Goal: Transaction & Acquisition: Purchase product/service

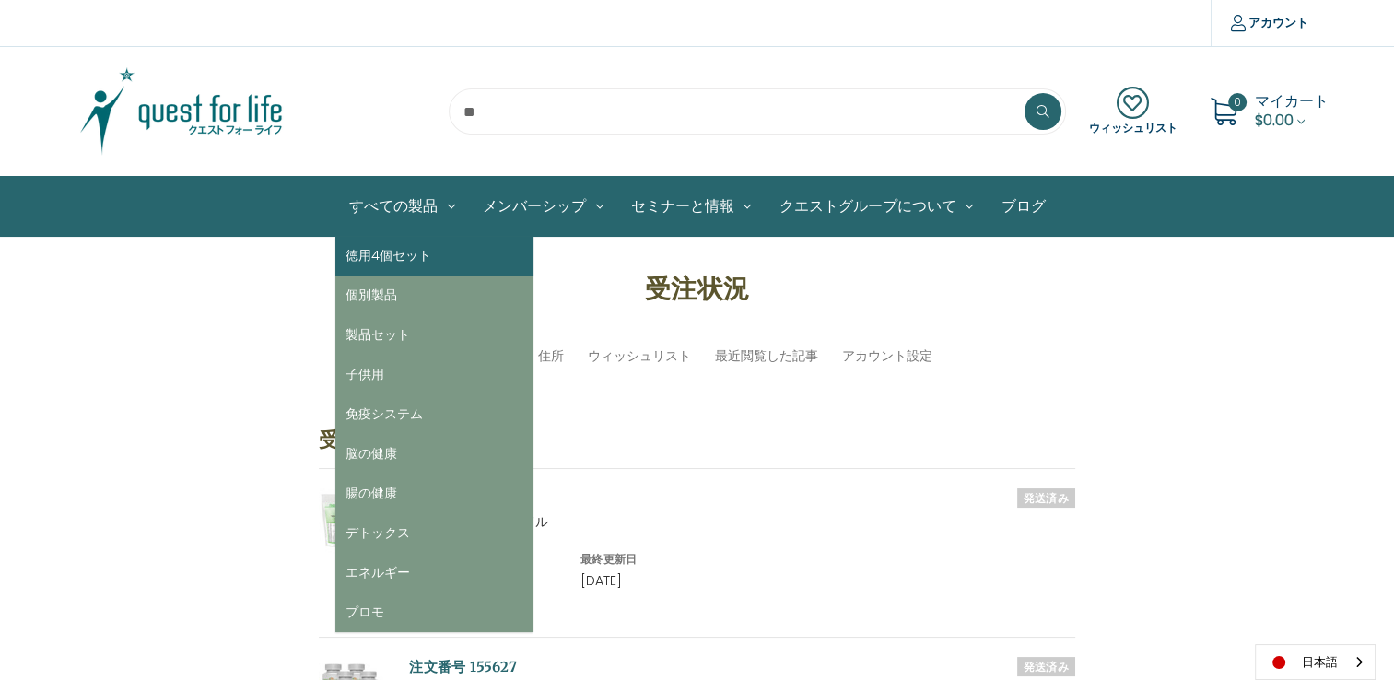
click at [396, 254] on link "徳用4個セット" at bounding box center [434, 256] width 198 height 40
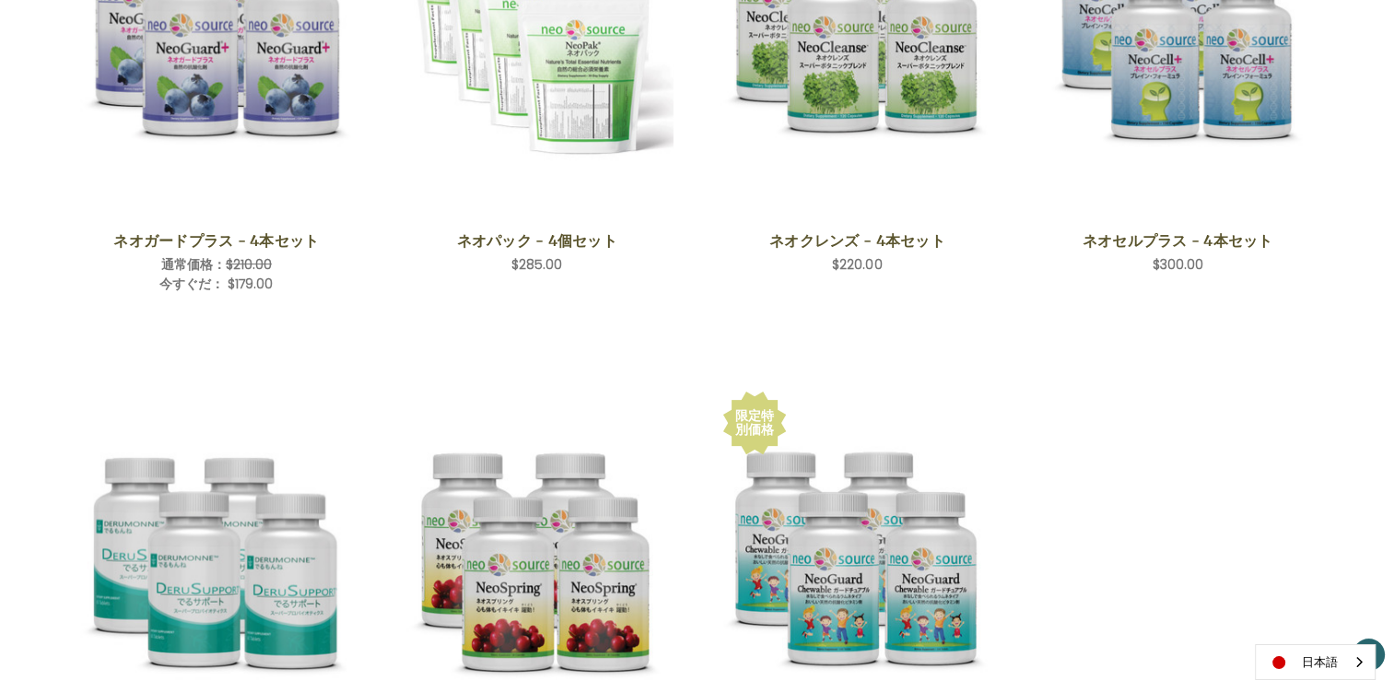
scroll to position [527, 0]
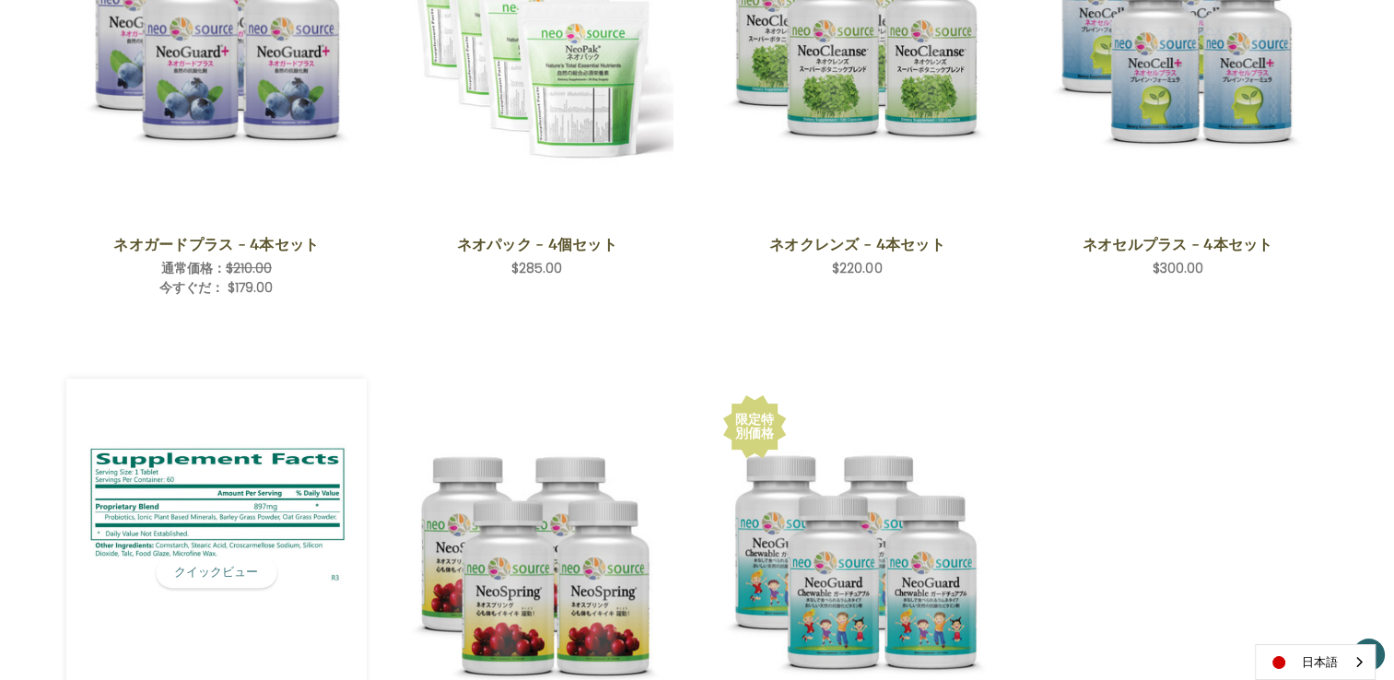
click at [234, 459] on img "DeruSupport 4-Save Set,$190.00\a" at bounding box center [217, 572] width 274 height 291
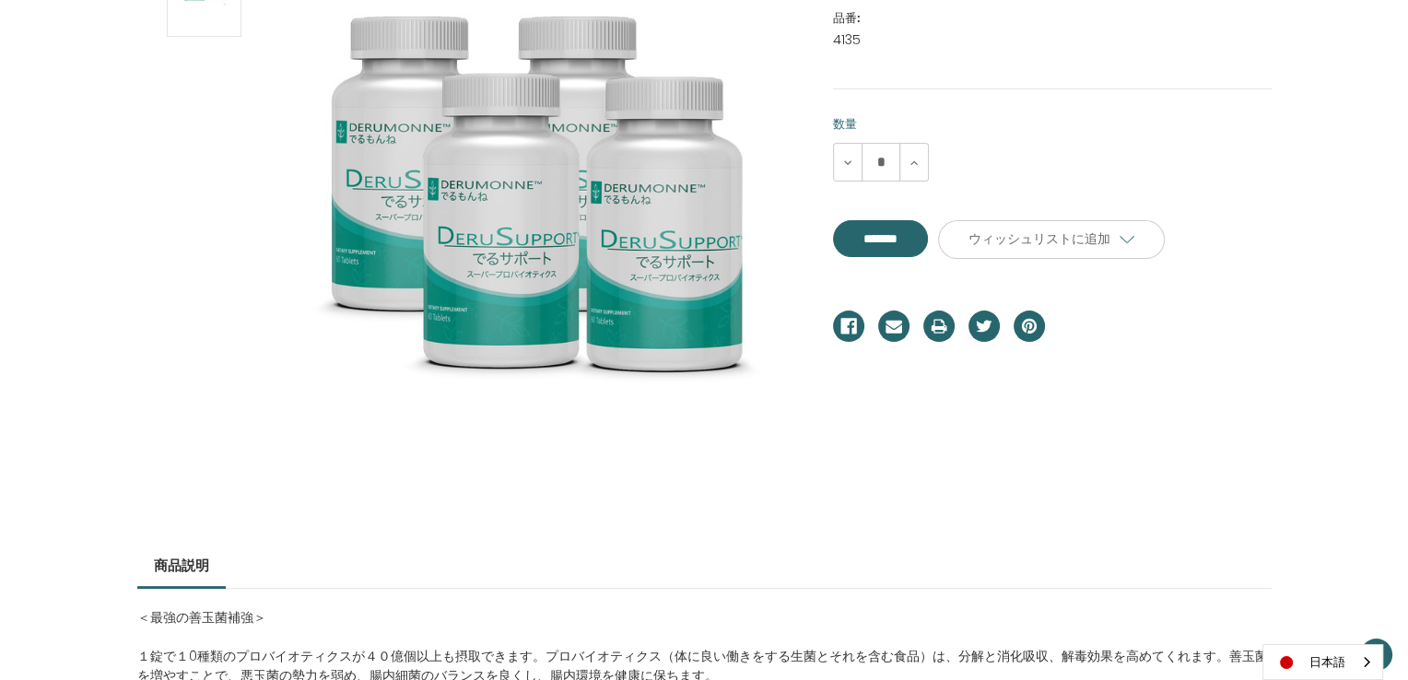
scroll to position [331, 0]
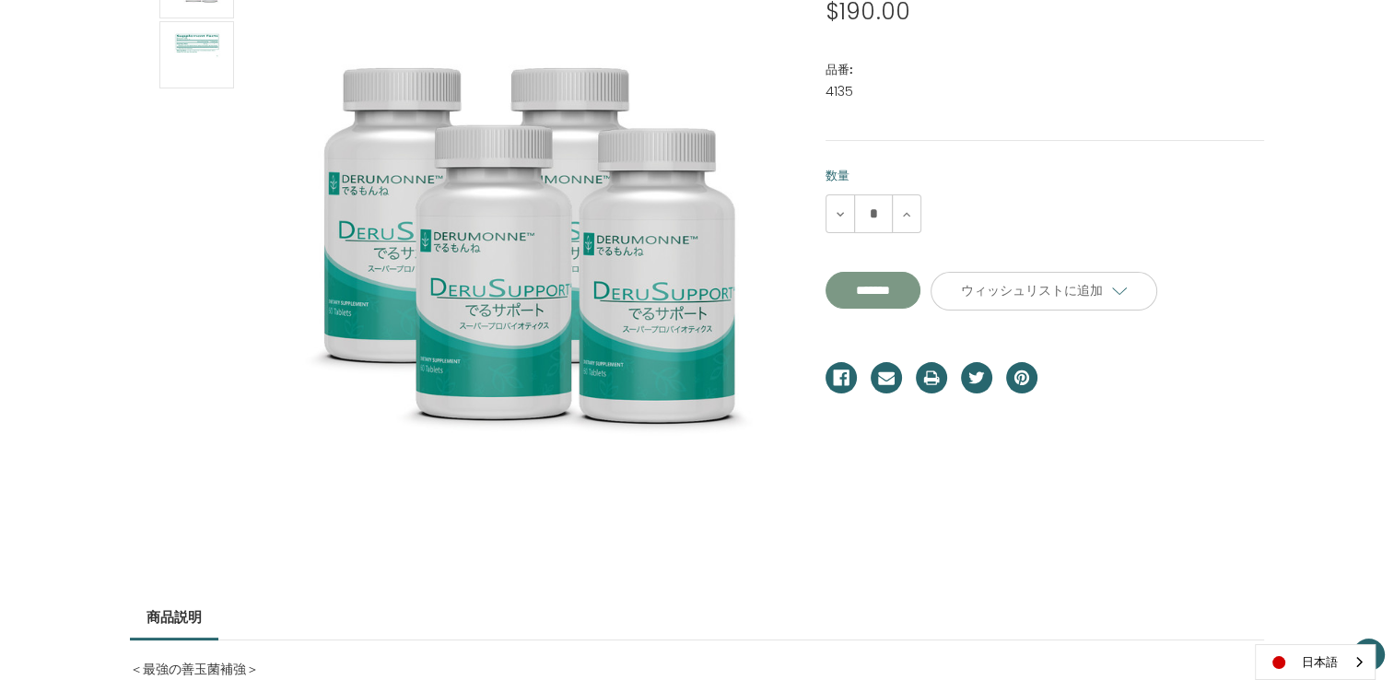
click at [906, 288] on input "**********" at bounding box center [873, 290] width 95 height 37
type input "*******"
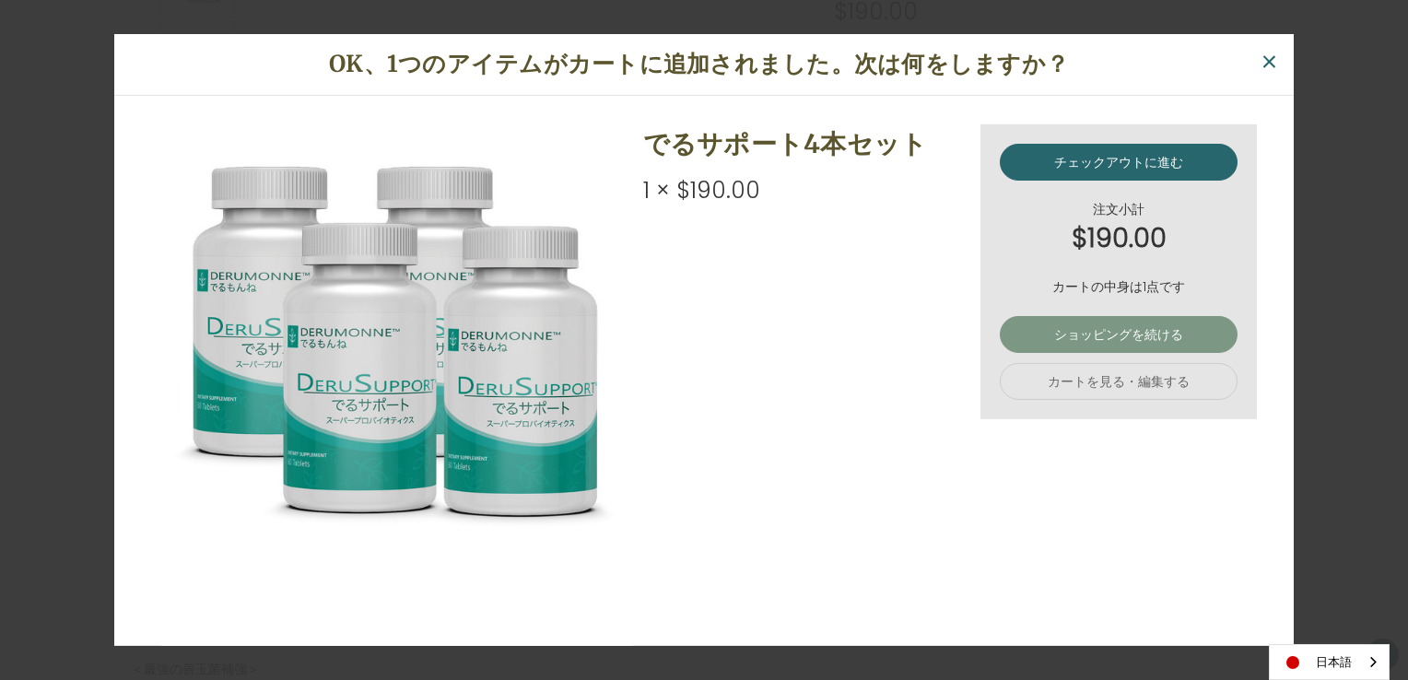
click at [1152, 334] on link "ショッピングを続ける" at bounding box center [1119, 334] width 238 height 37
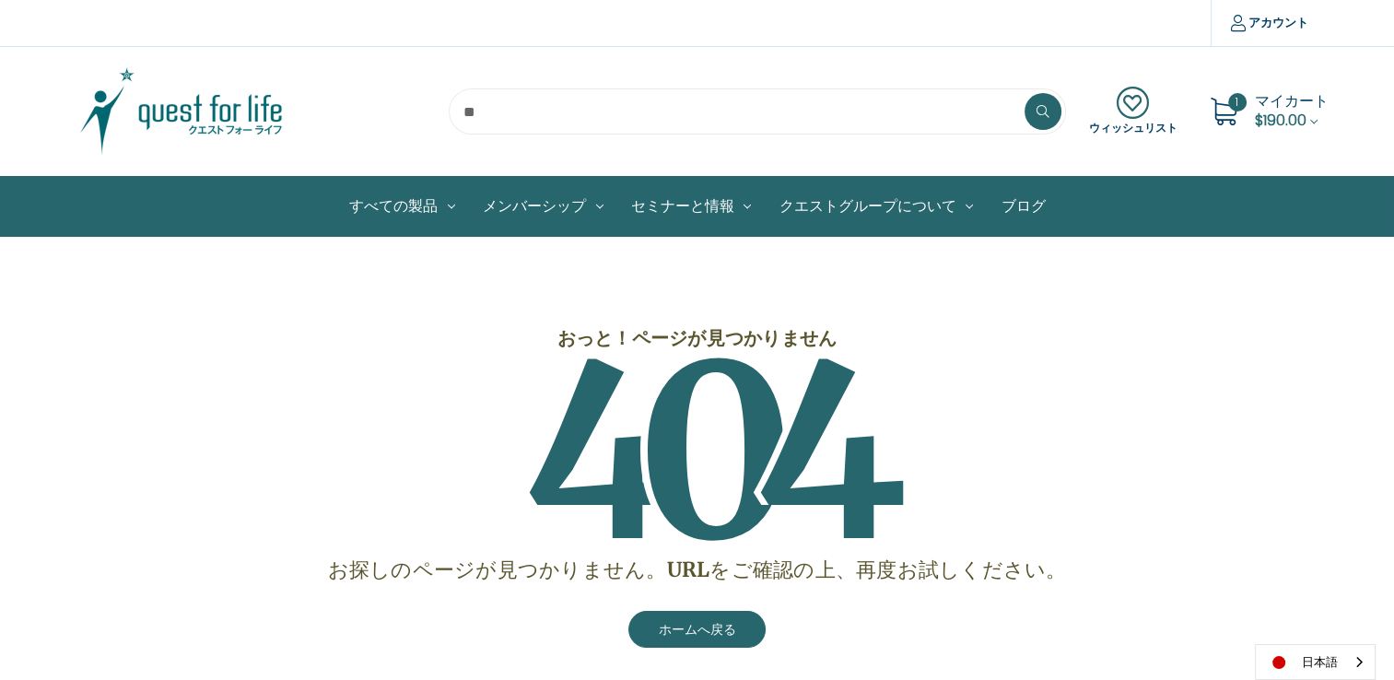
scroll to position [132, 0]
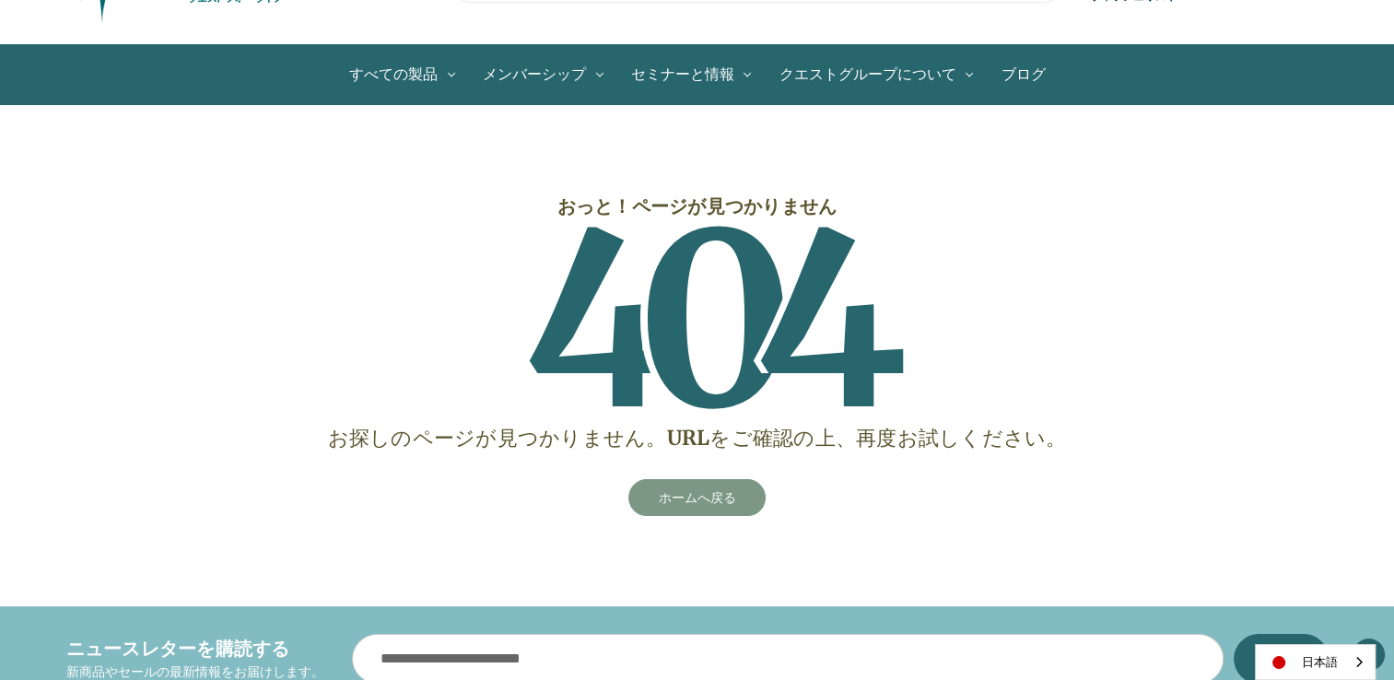
click at [710, 506] on link "ホームへ戻る" at bounding box center [697, 497] width 138 height 37
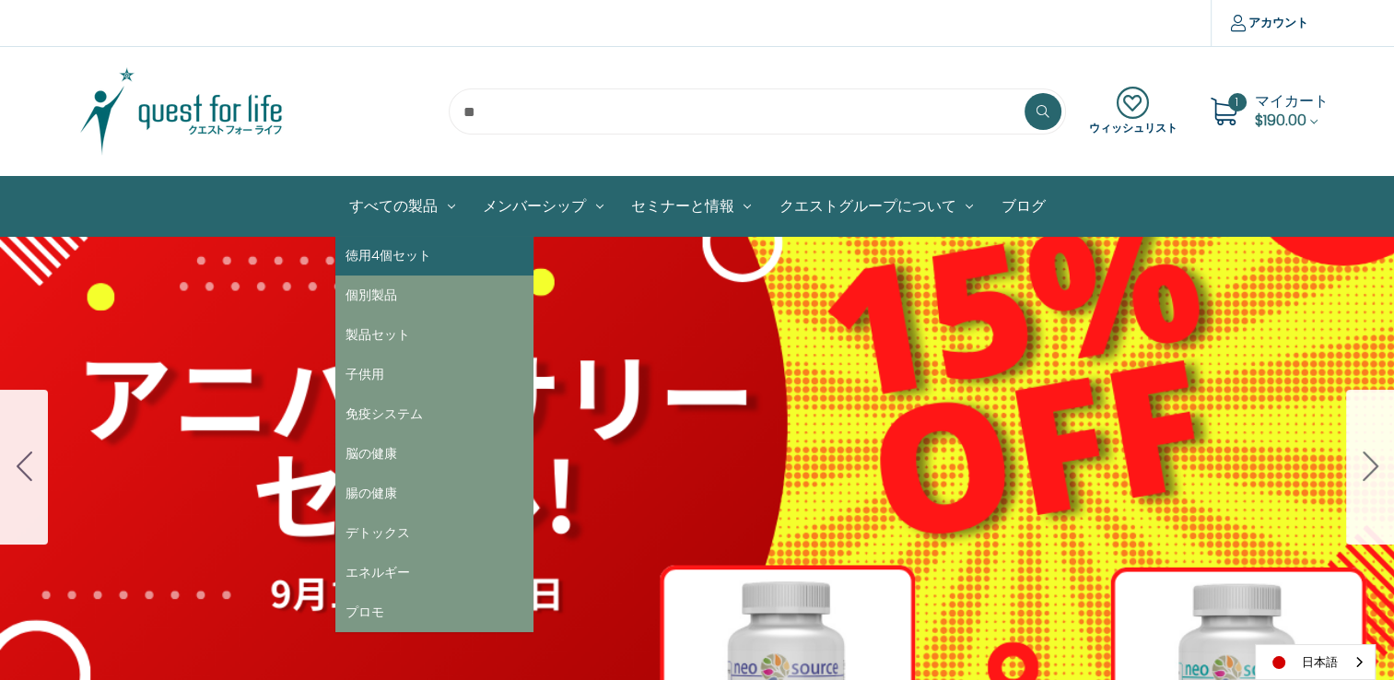
click at [406, 258] on link "徳用4個セット" at bounding box center [434, 256] width 198 height 40
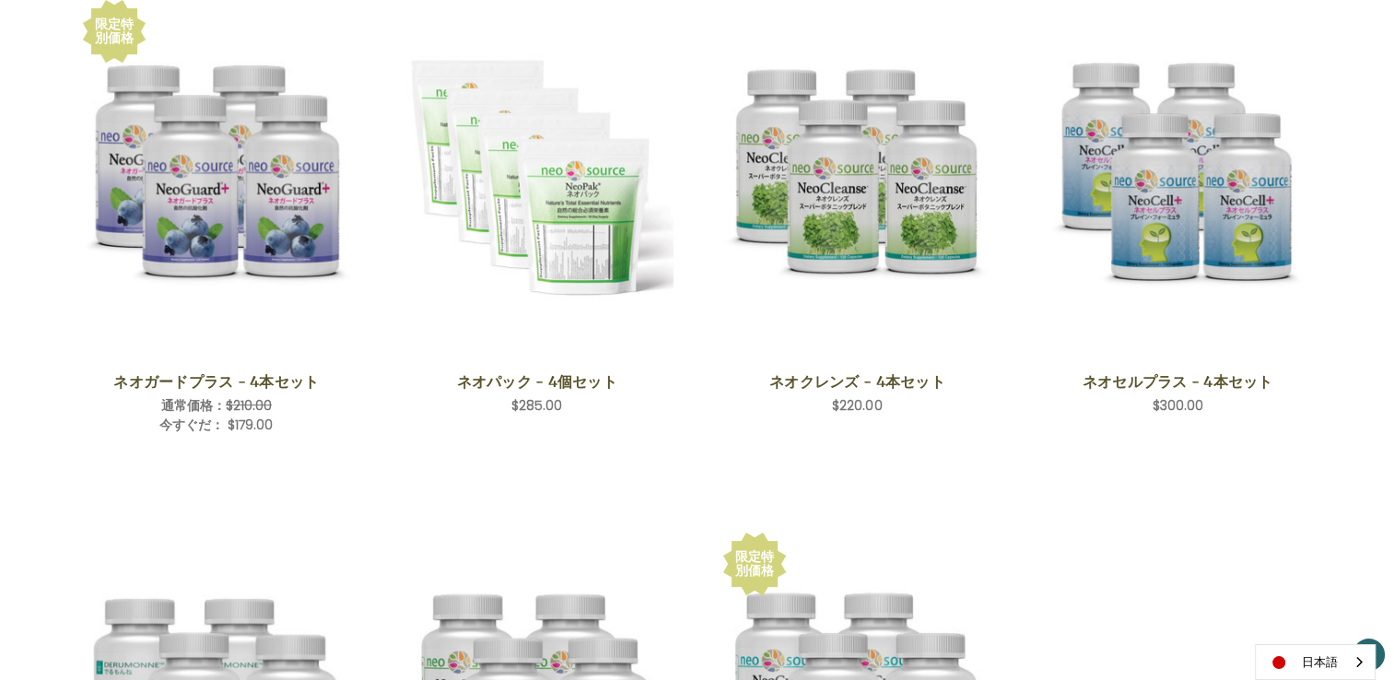
scroll to position [391, 0]
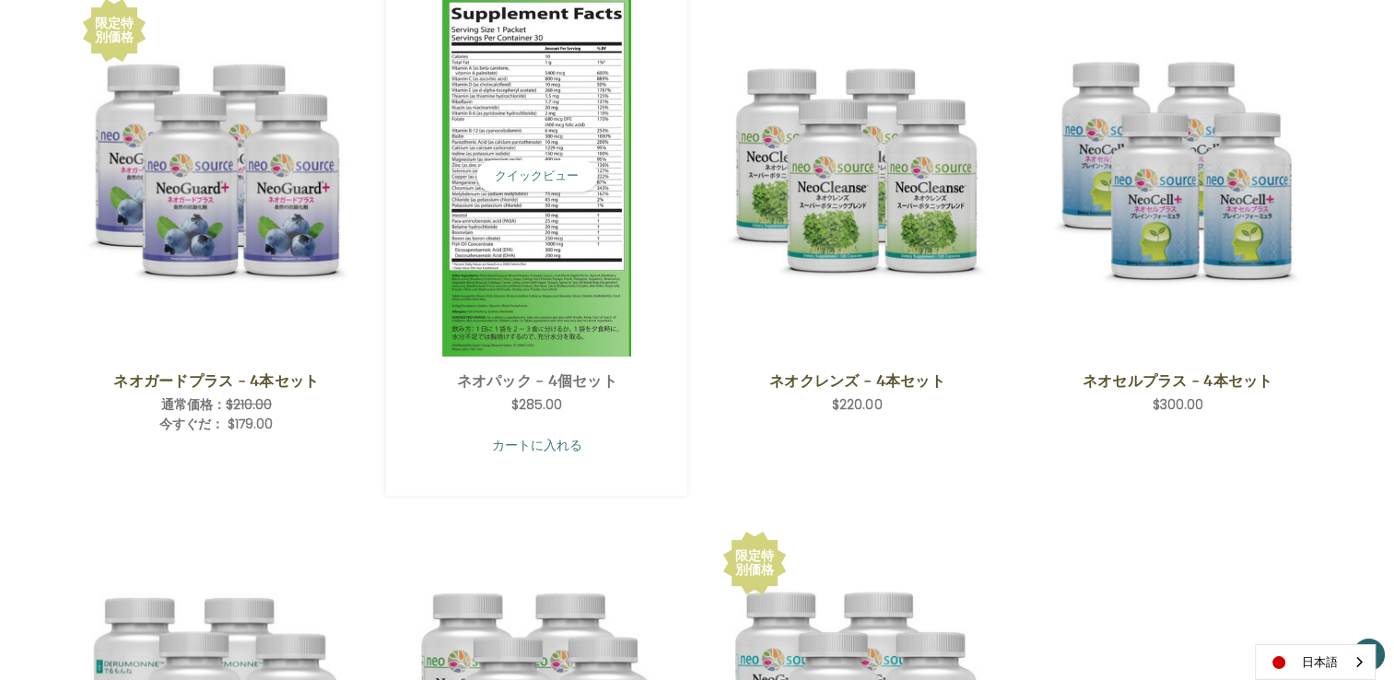
click at [528, 449] on link "カートに入れる" at bounding box center [537, 445] width 274 height 35
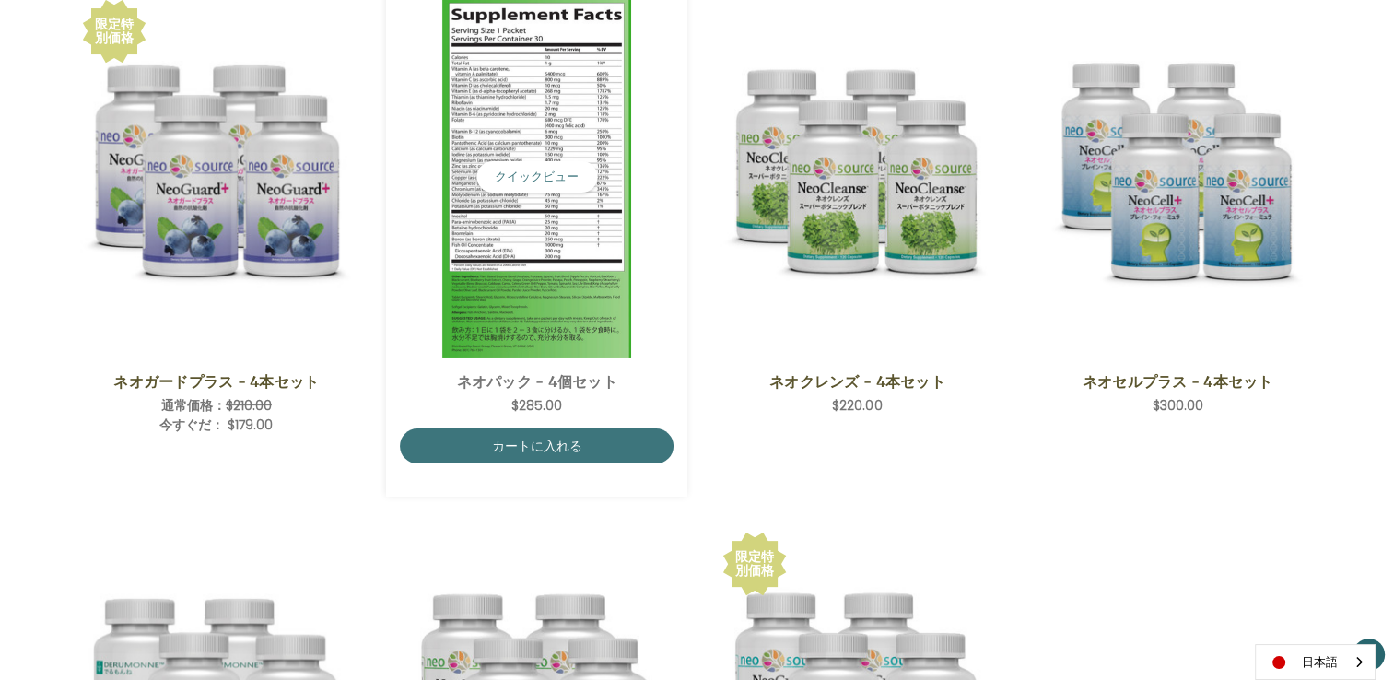
scroll to position [391, 0]
click at [547, 113] on img "NeoPak - 4 Save Set,$285.00\a" at bounding box center [537, 176] width 274 height 360
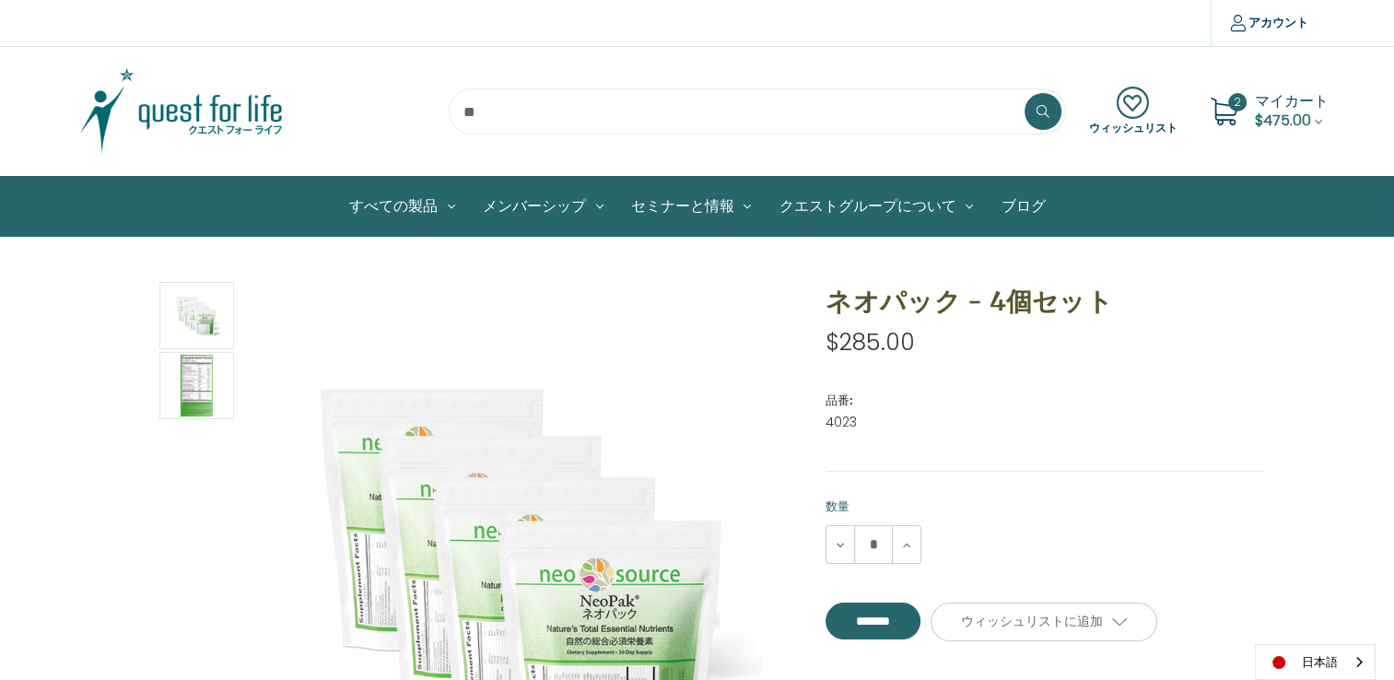
click at [1277, 102] on span "マイカート" at bounding box center [1292, 100] width 74 height 21
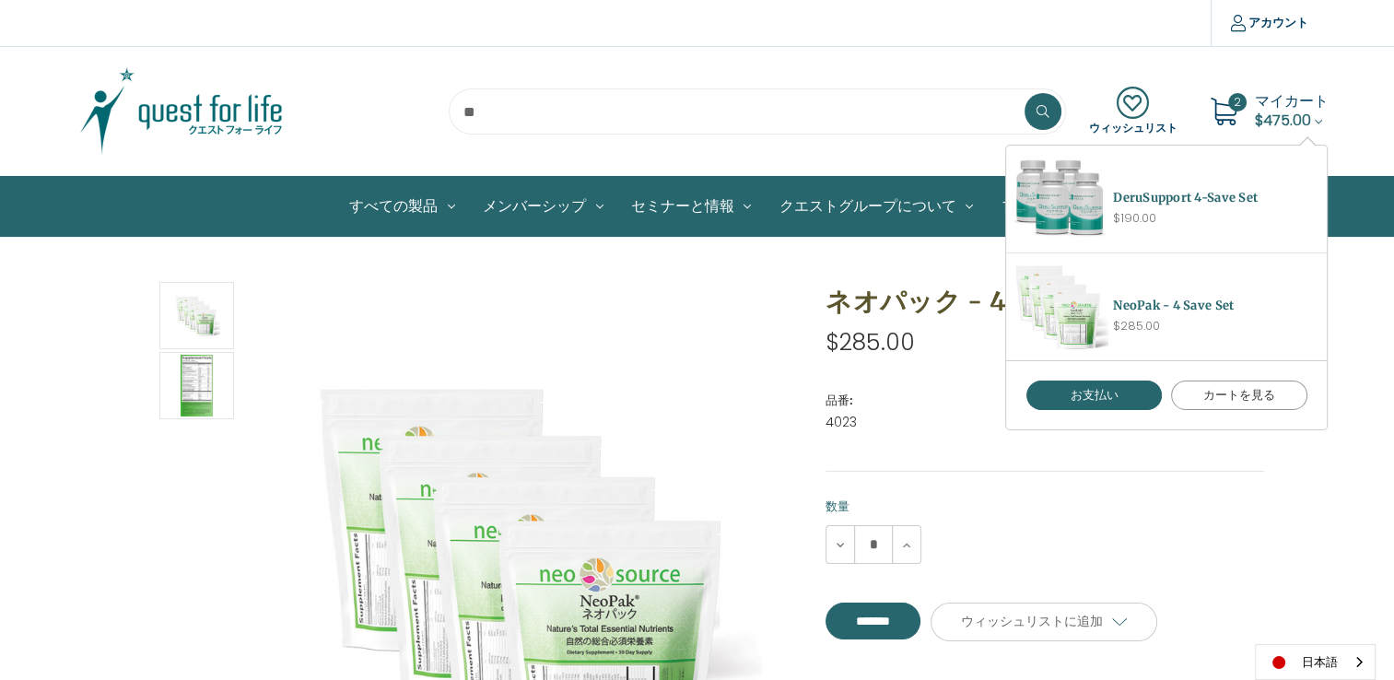
click at [1216, 393] on link "カートを見る" at bounding box center [1239, 395] width 136 height 29
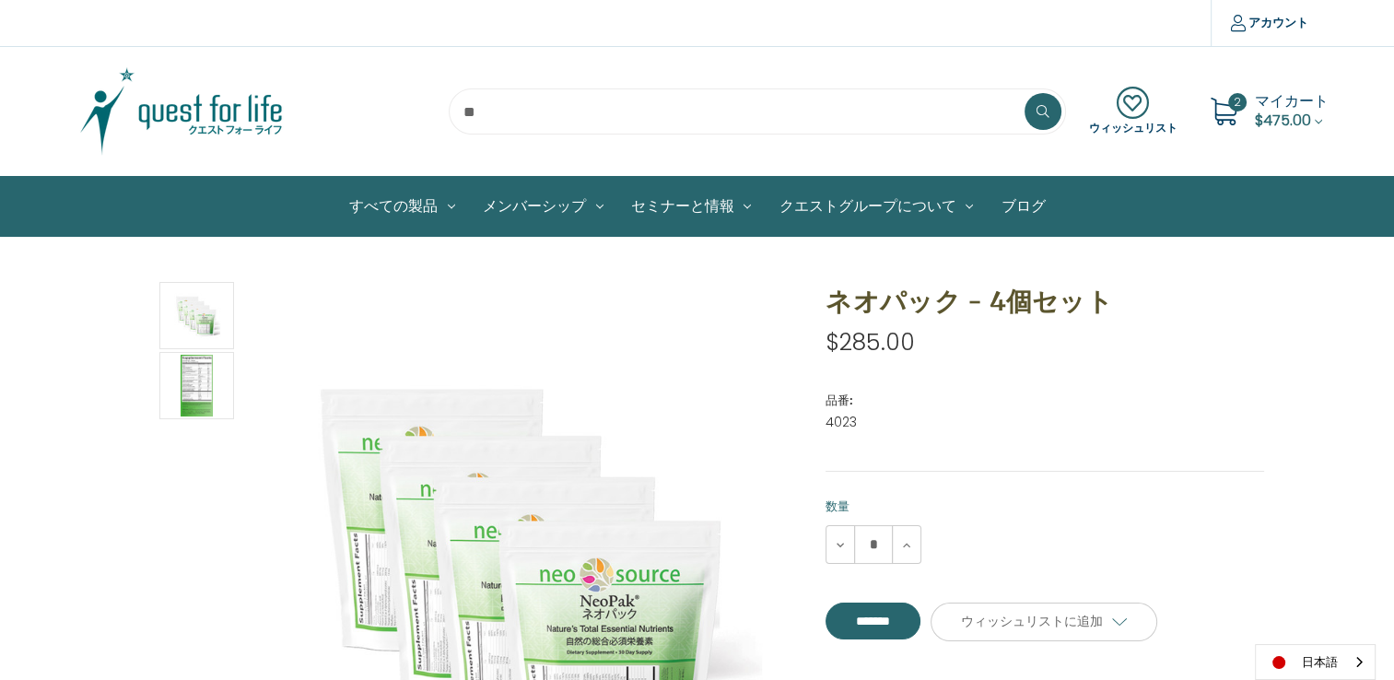
click at [219, 121] on img at bounding box center [181, 111] width 230 height 92
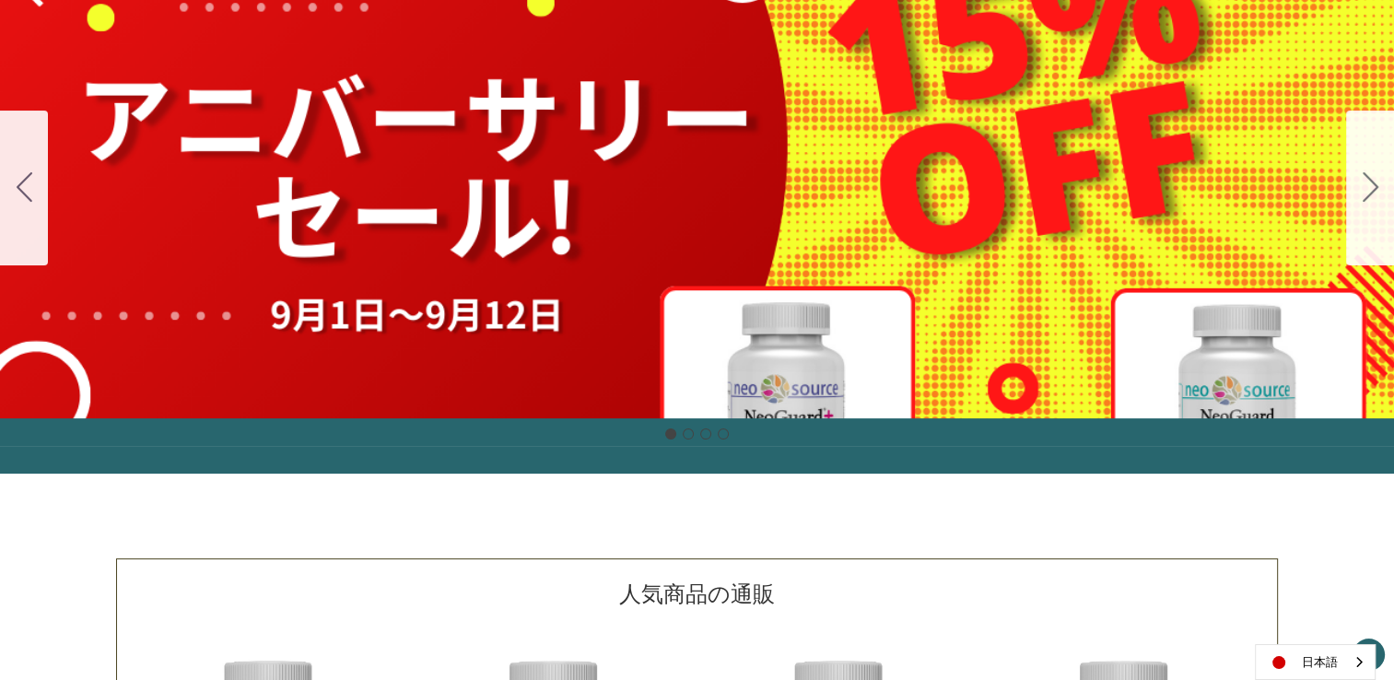
scroll to position [280, 0]
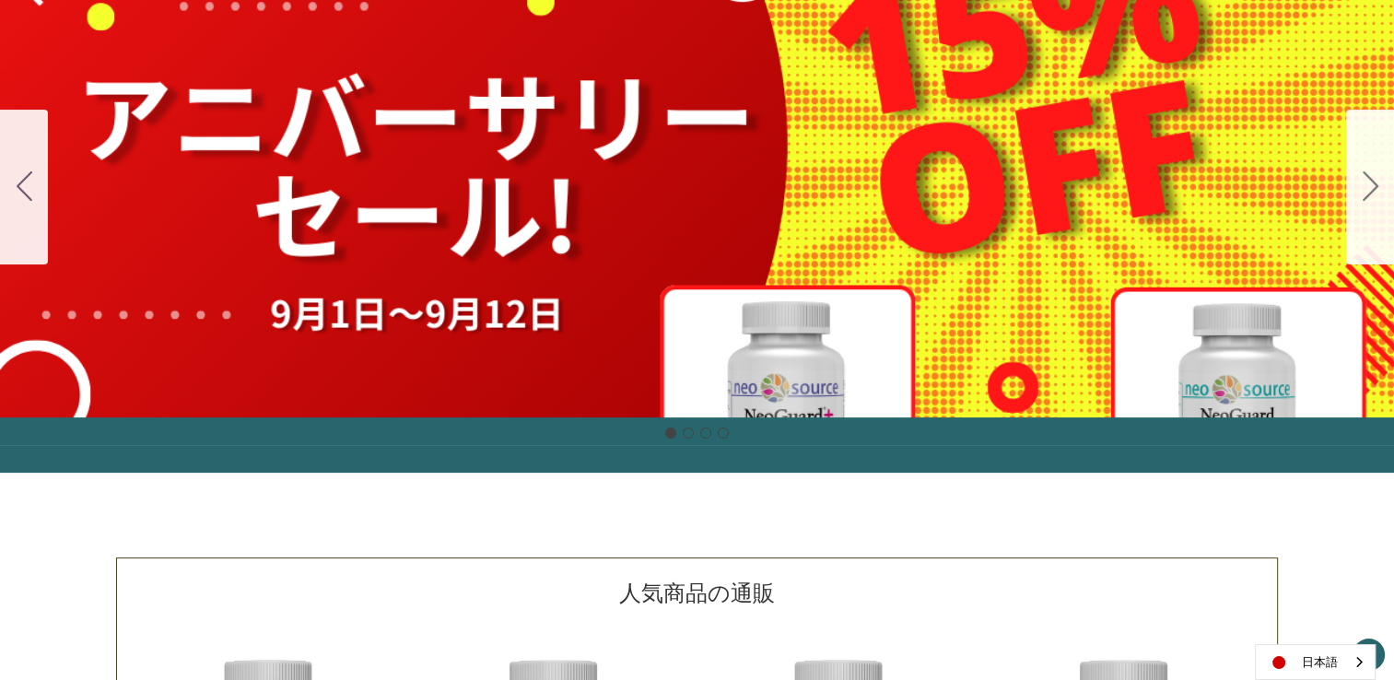
click at [827, 275] on div "細胞プロテクトセット 通常188ドル セール価格160ドル $28 OFF [DATE]～[DATE] [DATE]〜[DATE] 販売中" at bounding box center [697, 187] width 1394 height 461
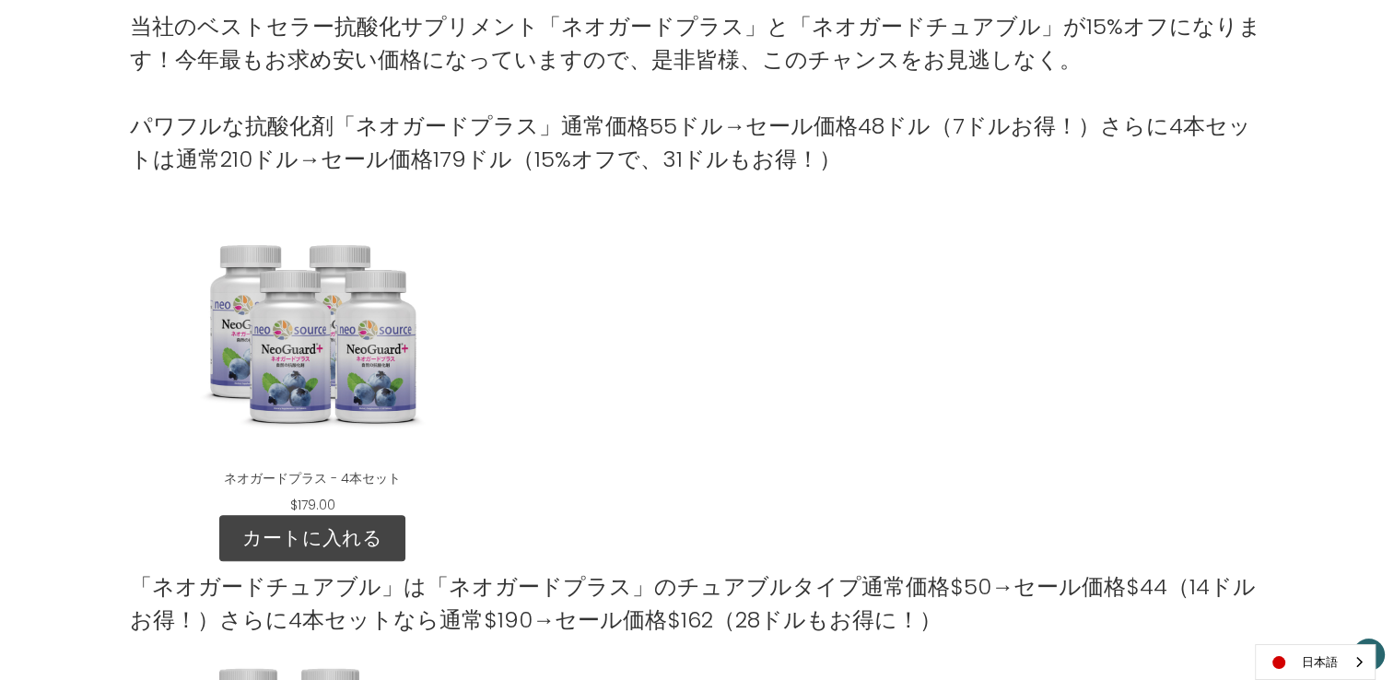
scroll to position [1141, 0]
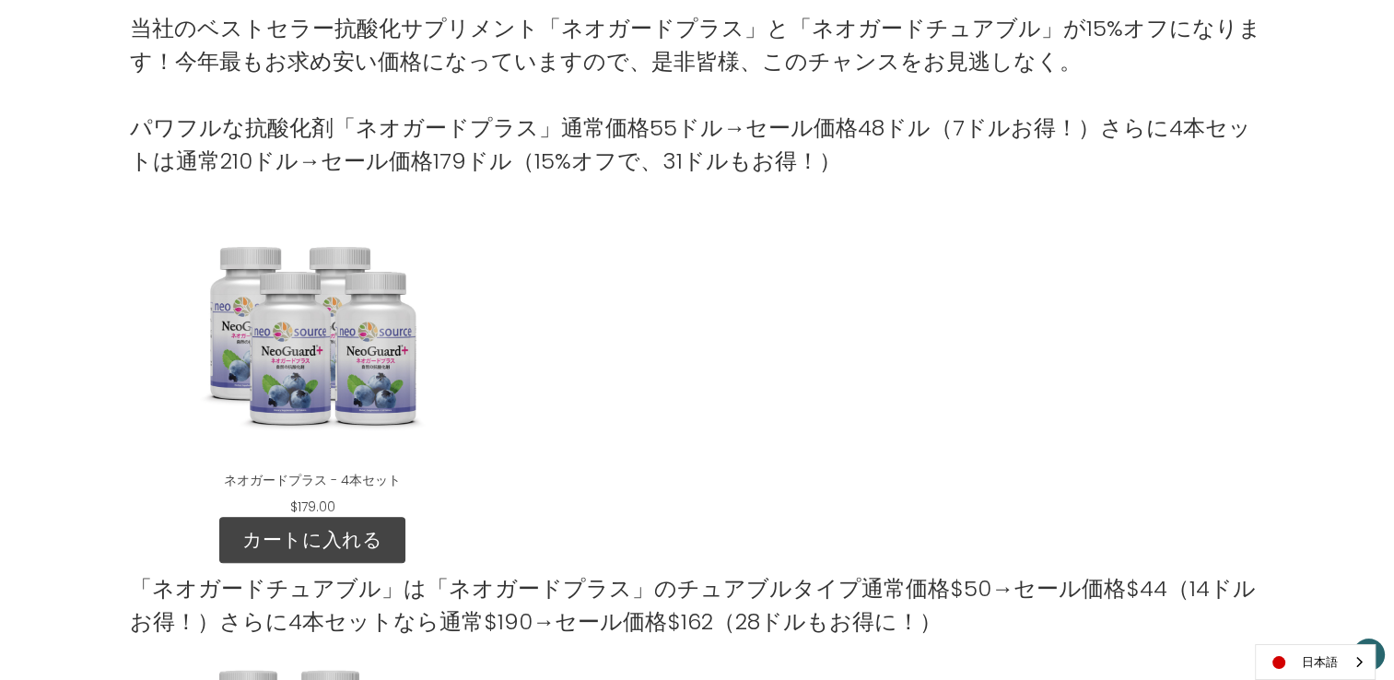
click at [287, 328] on div "NeoGuard Plus - 4 Save Set" at bounding box center [312, 341] width 335 height 230
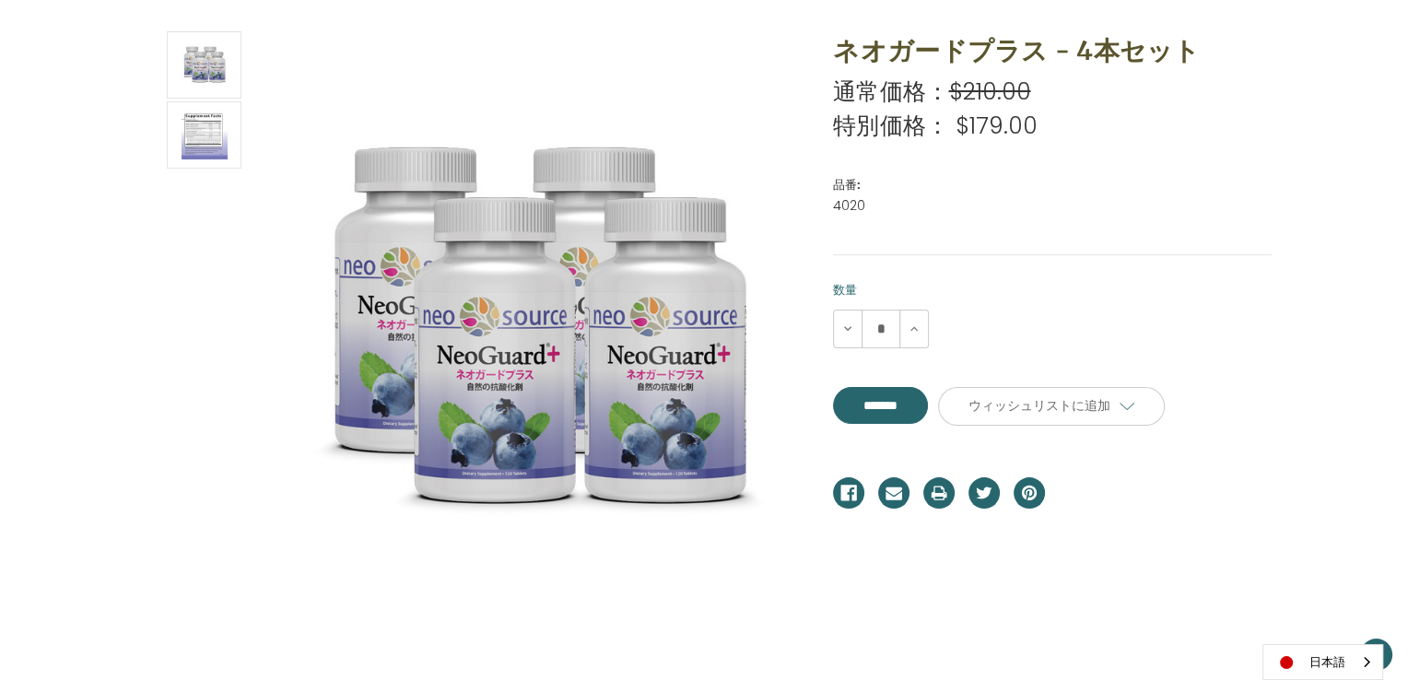
scroll to position [250, 0]
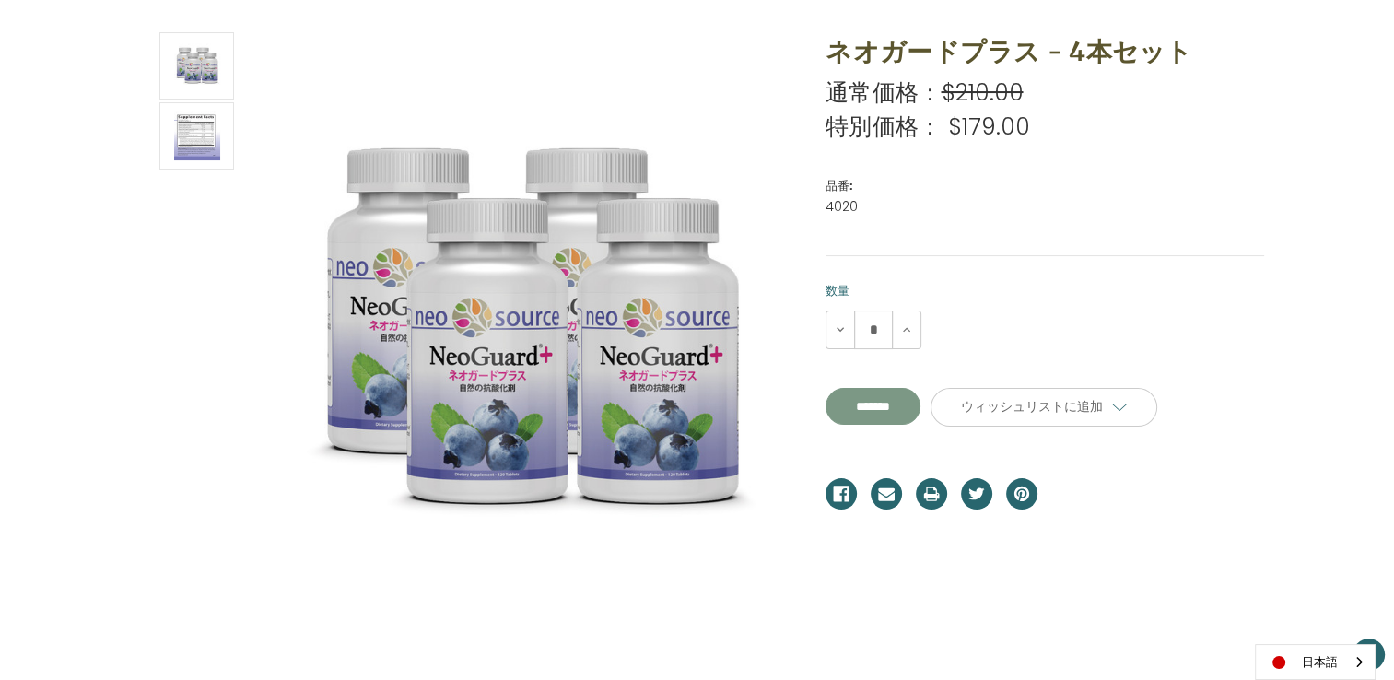
click at [888, 402] on input "**********" at bounding box center [873, 406] width 95 height 37
type input "*******"
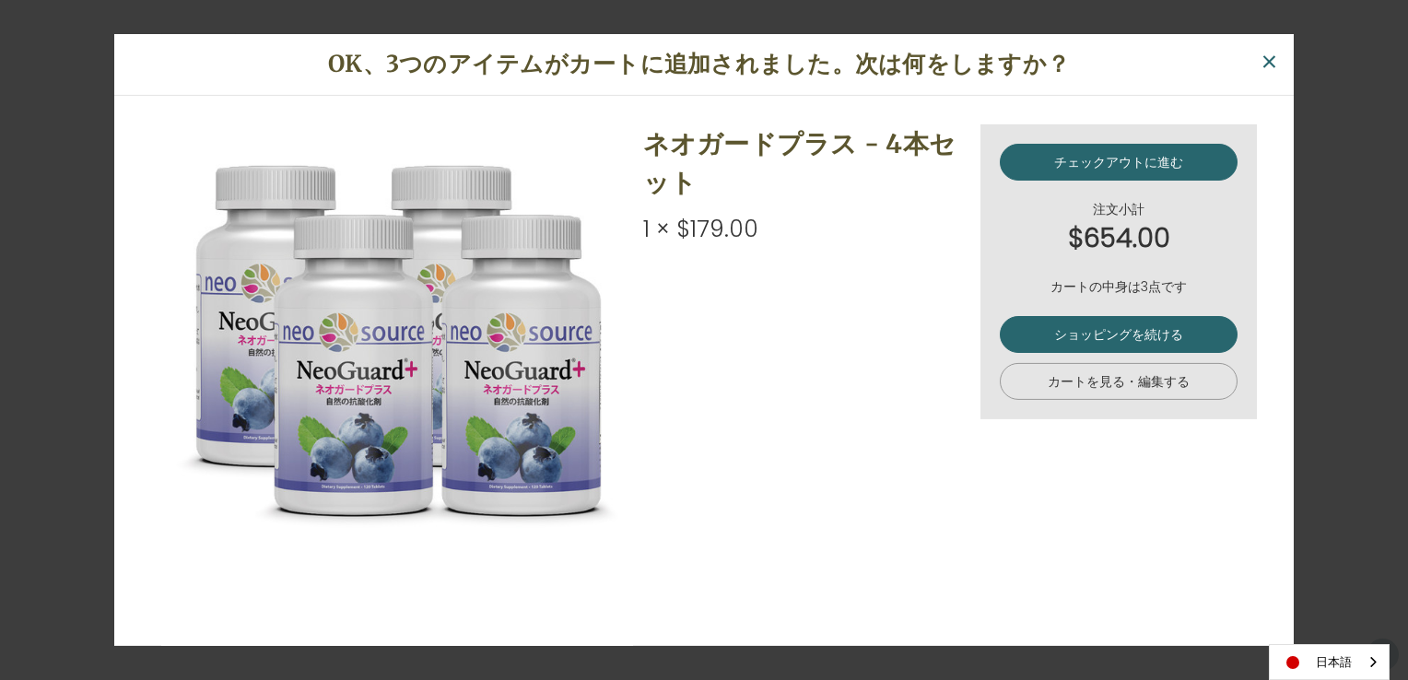
click at [1074, 381] on link "カートを見る・編集する" at bounding box center [1119, 381] width 238 height 37
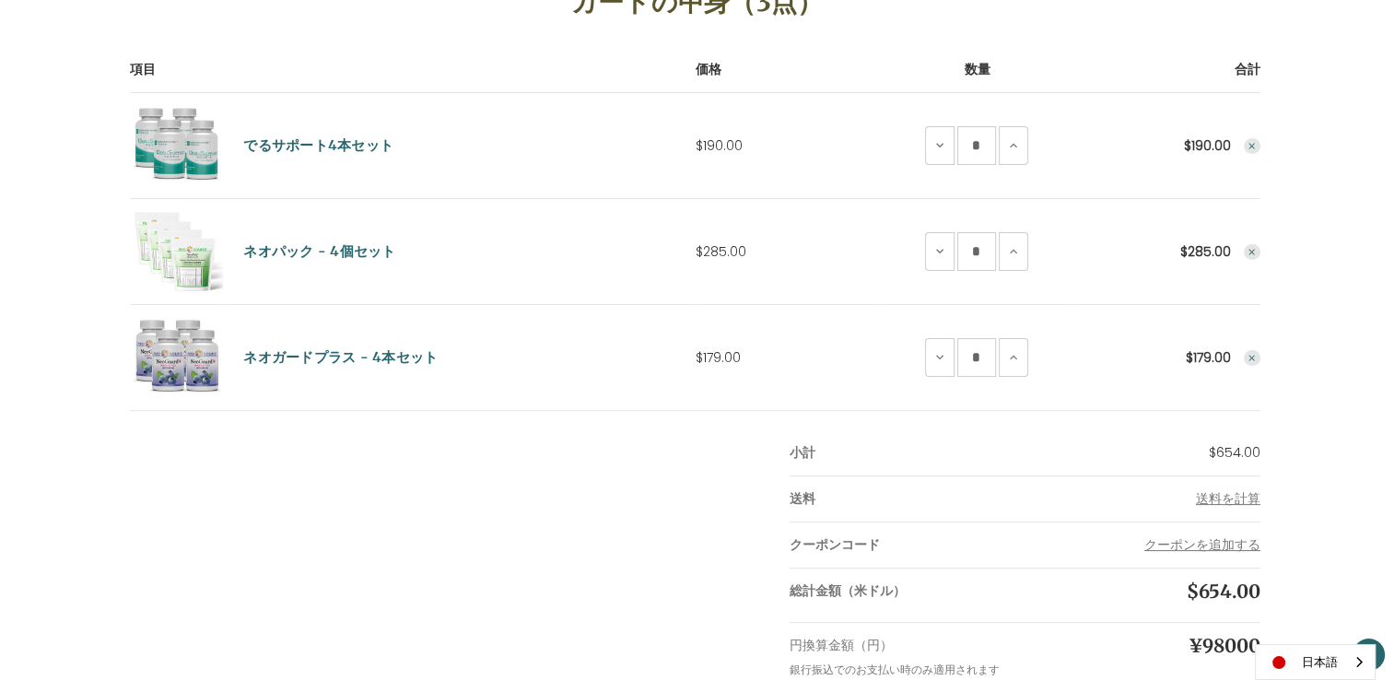
scroll to position [306, 0]
click at [184, 252] on td at bounding box center [177, 252] width 94 height 106
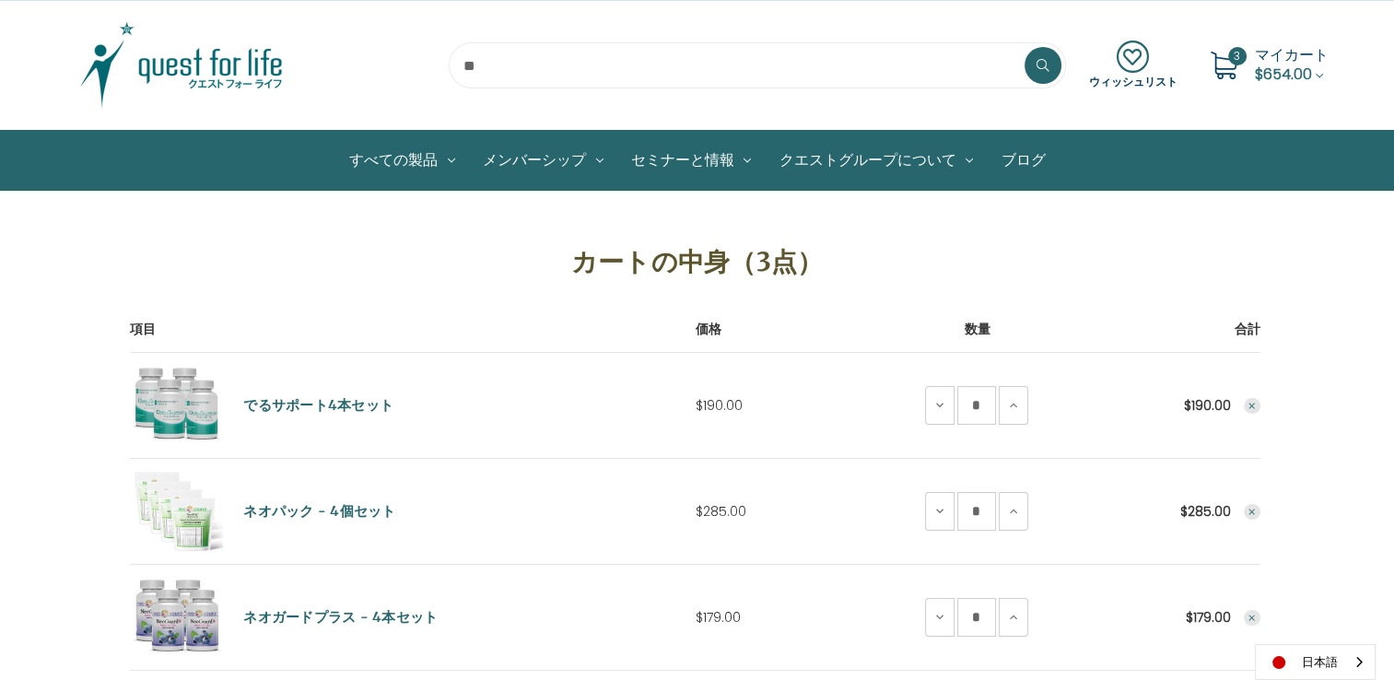
scroll to position [43, 0]
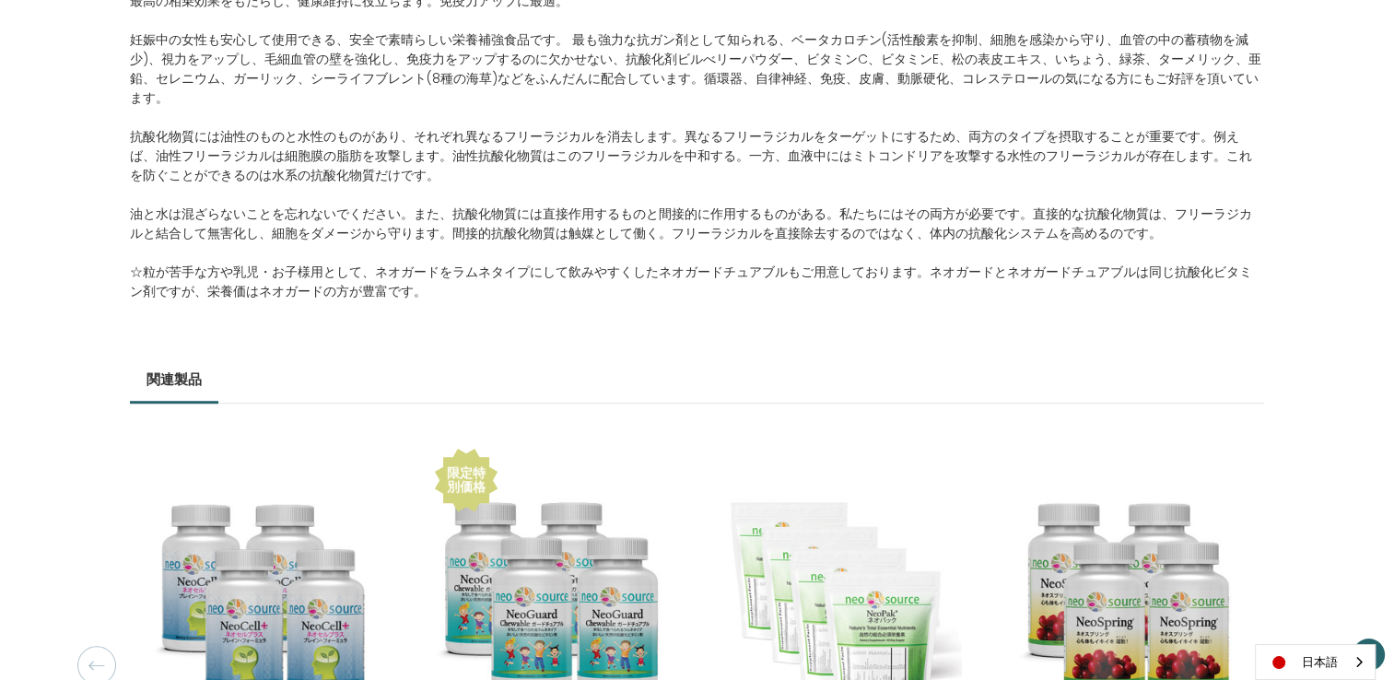
scroll to position [1179, 0]
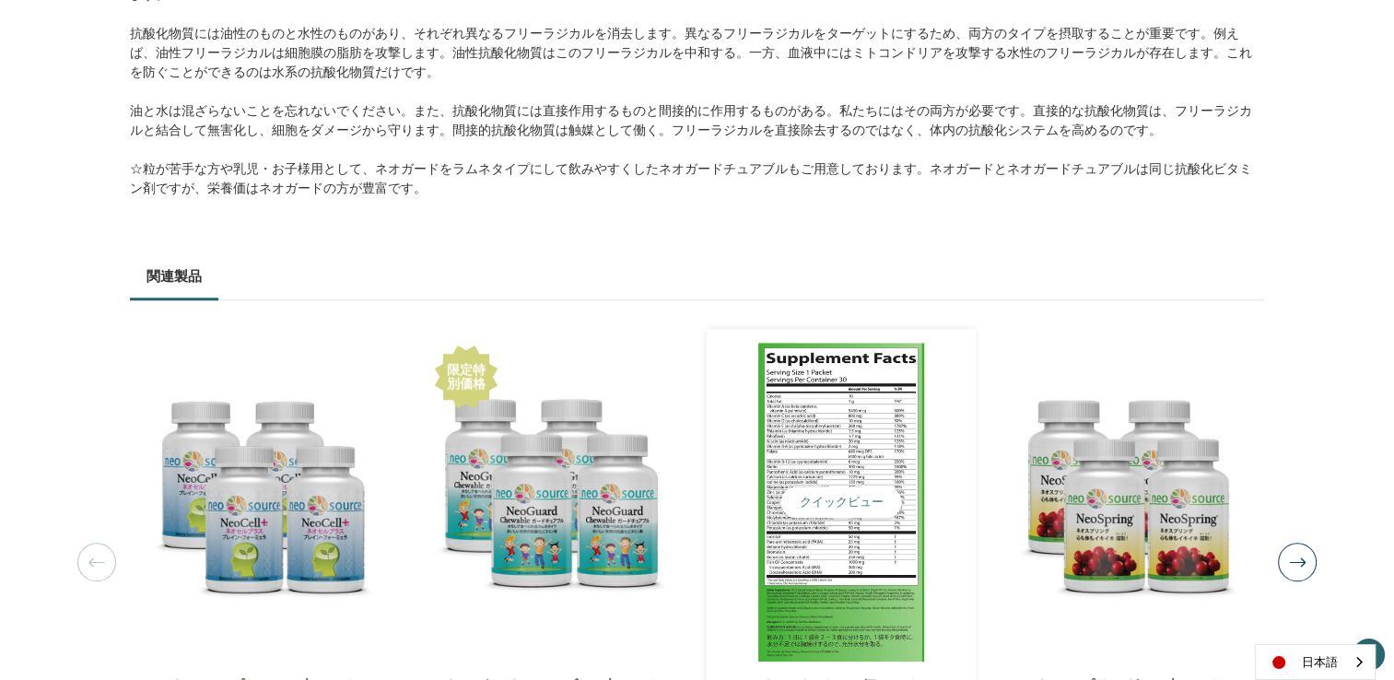
click at [815, 441] on img "NeoPak - 4 Save Set,$285.00\a" at bounding box center [841, 502] width 241 height 318
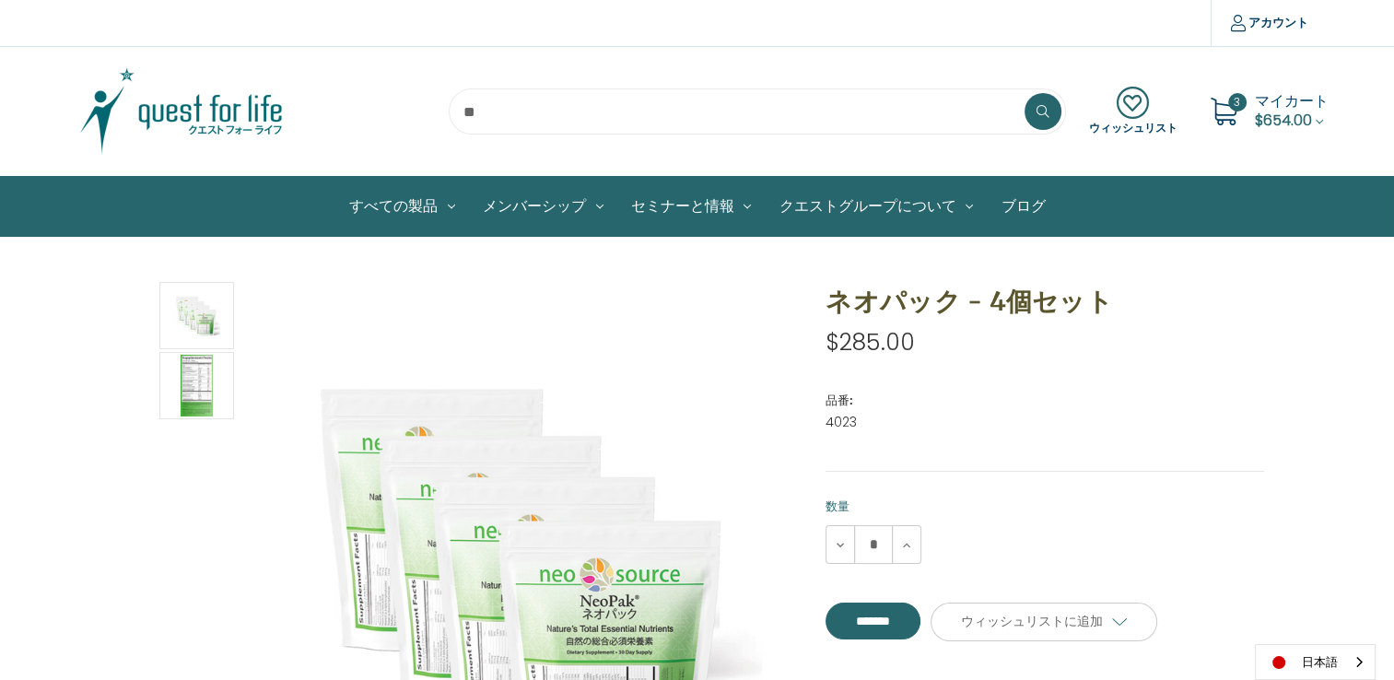
click at [1264, 123] on span "$654.00" at bounding box center [1283, 120] width 57 height 21
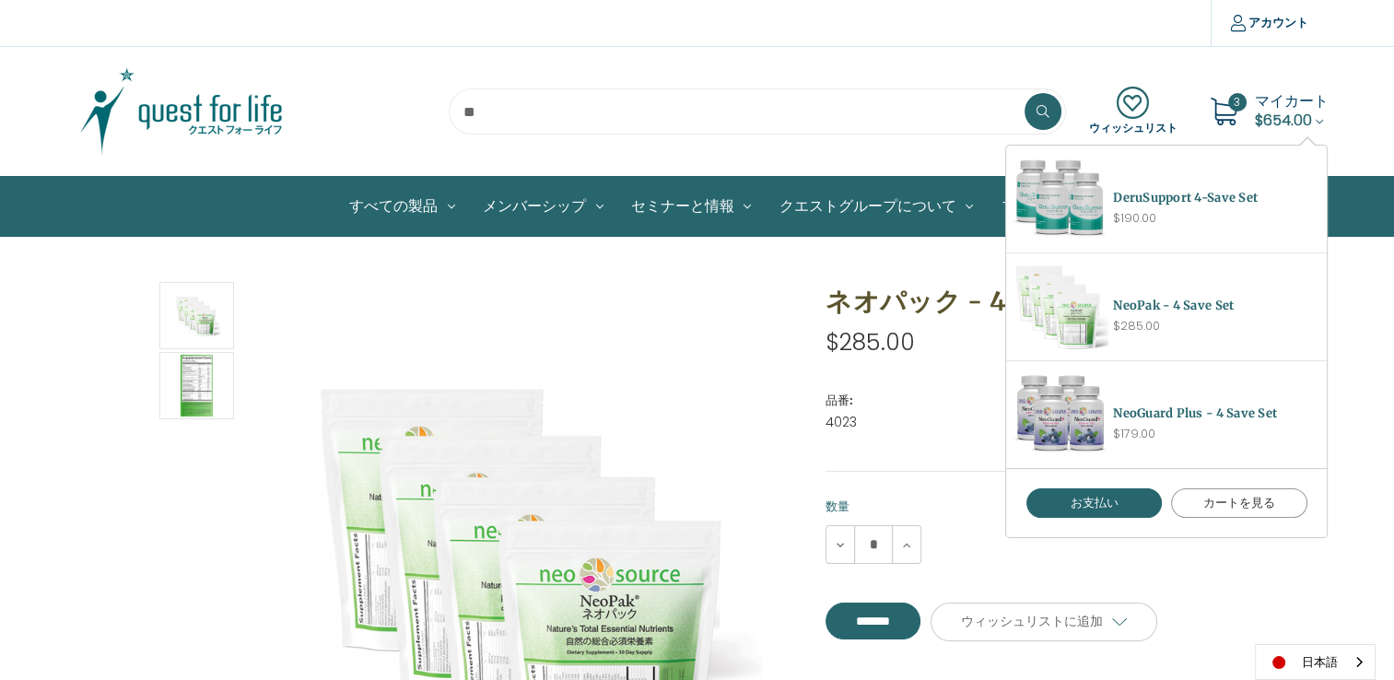
click at [1227, 506] on link "カートを見る" at bounding box center [1239, 502] width 136 height 29
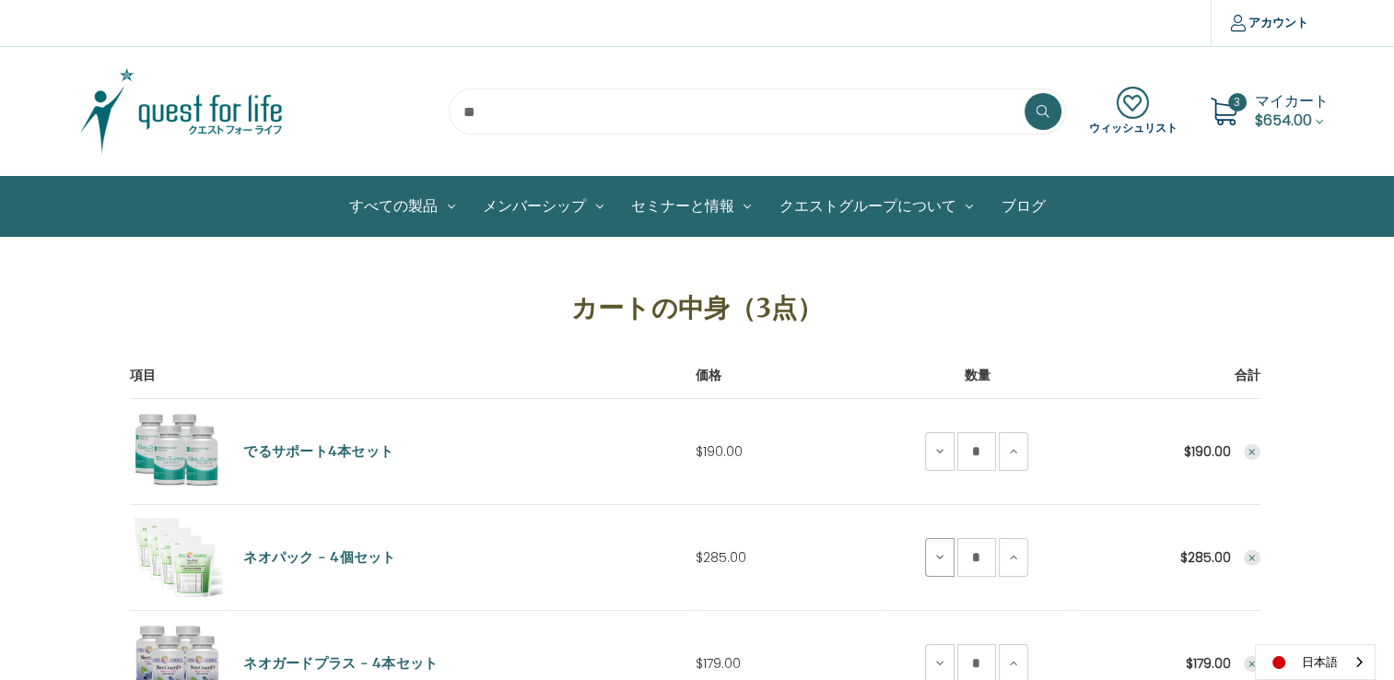
click at [936, 558] on icon at bounding box center [940, 557] width 15 height 15
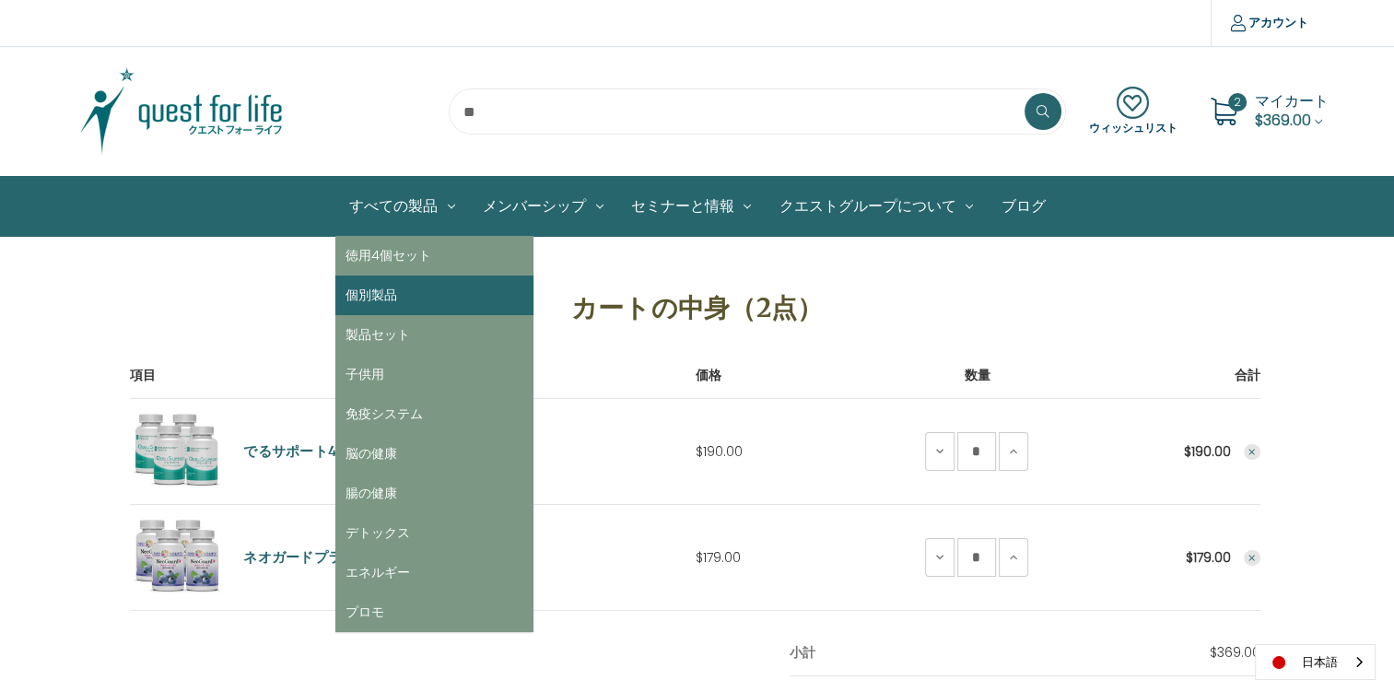
click at [396, 303] on link "個別製品" at bounding box center [434, 296] width 198 height 40
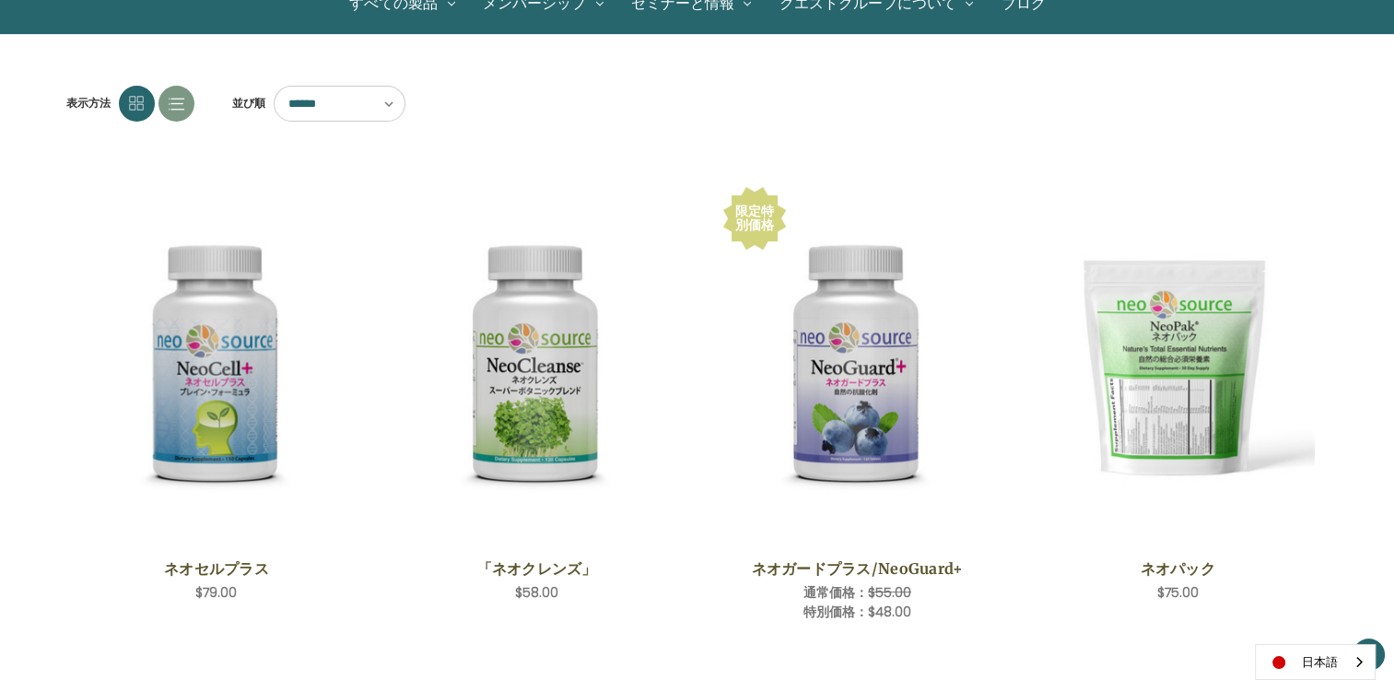
scroll to position [203, 0]
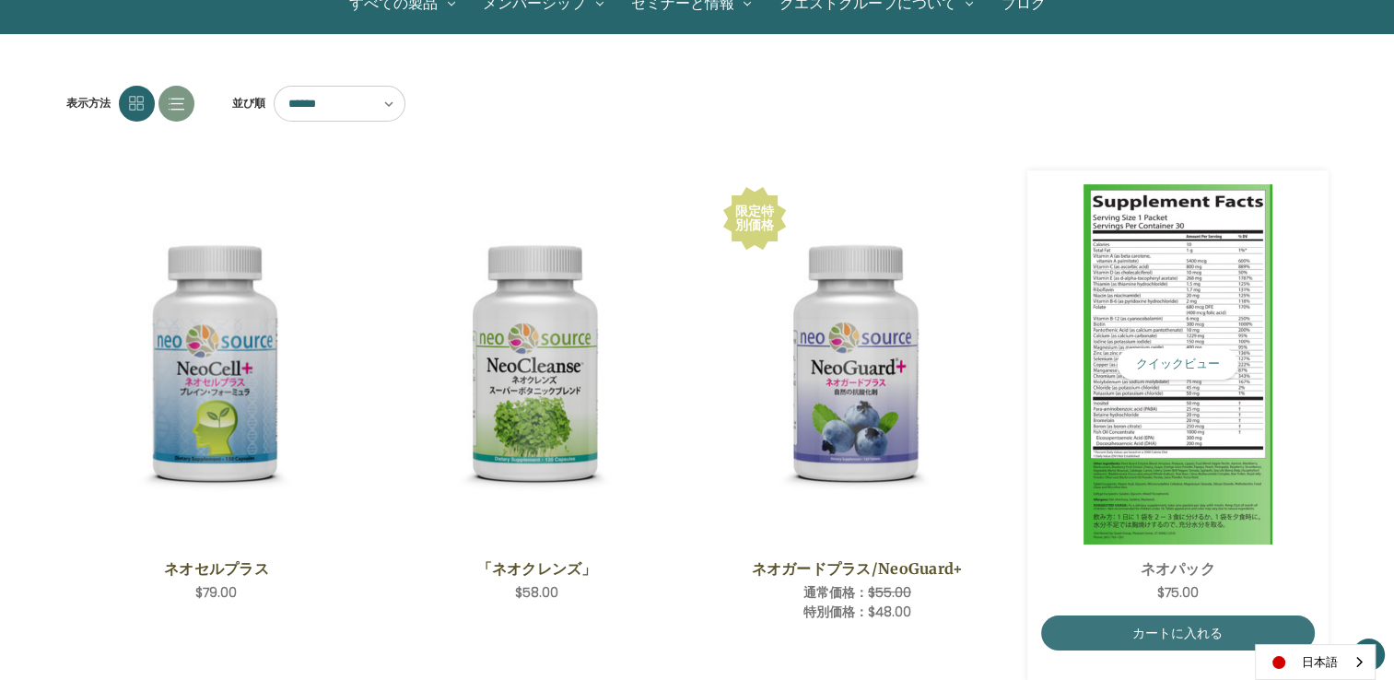
click at [1172, 293] on img "NeoPak,$75.00\a" at bounding box center [1178, 364] width 274 height 360
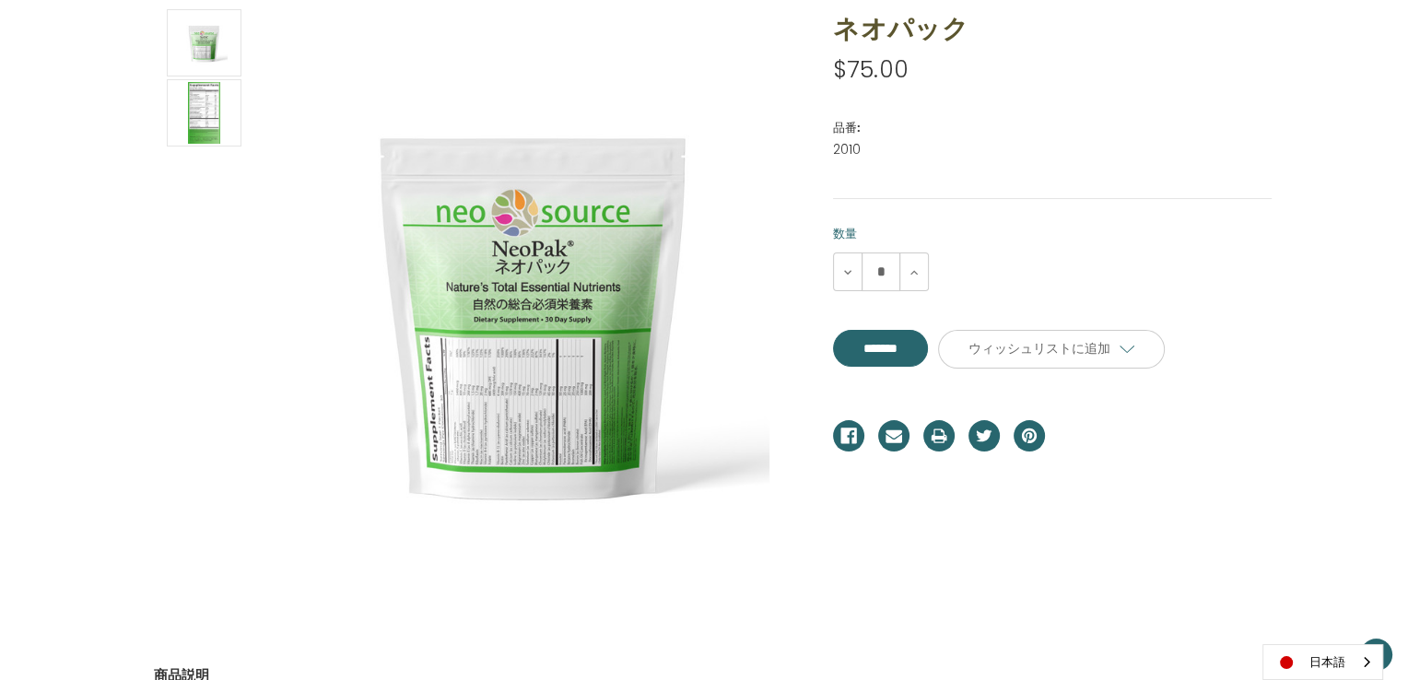
scroll to position [276, 0]
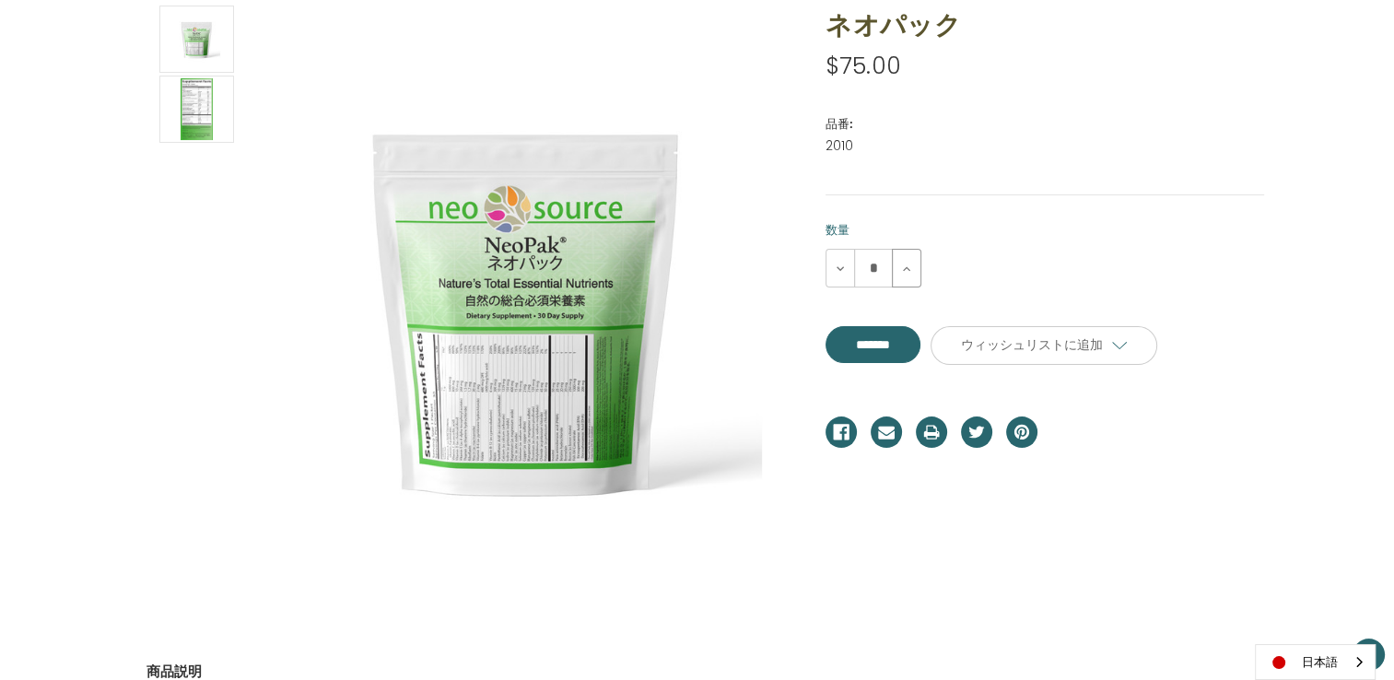
click at [906, 274] on icon at bounding box center [906, 269] width 15 height 15
type input "*"
click at [912, 347] on input "**********" at bounding box center [873, 344] width 95 height 37
type input "*******"
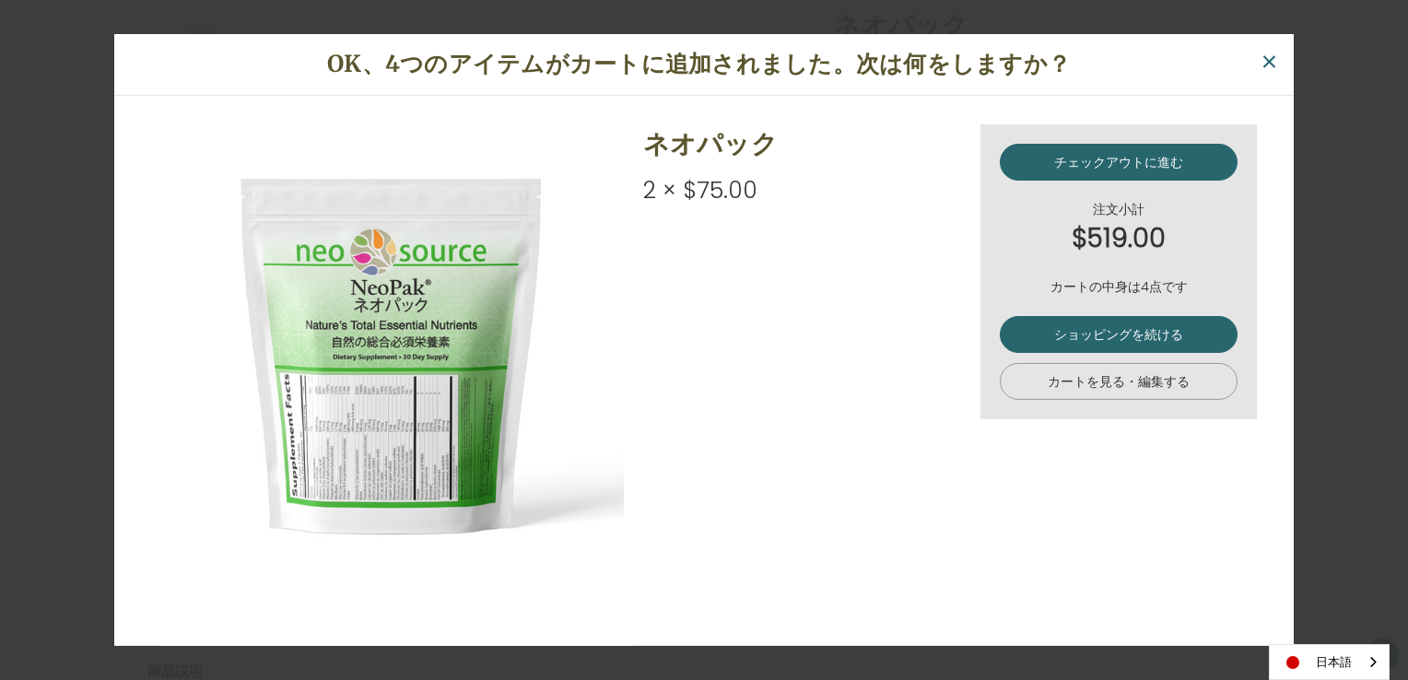
click at [1144, 381] on link "カートを見る・編集する" at bounding box center [1119, 381] width 238 height 37
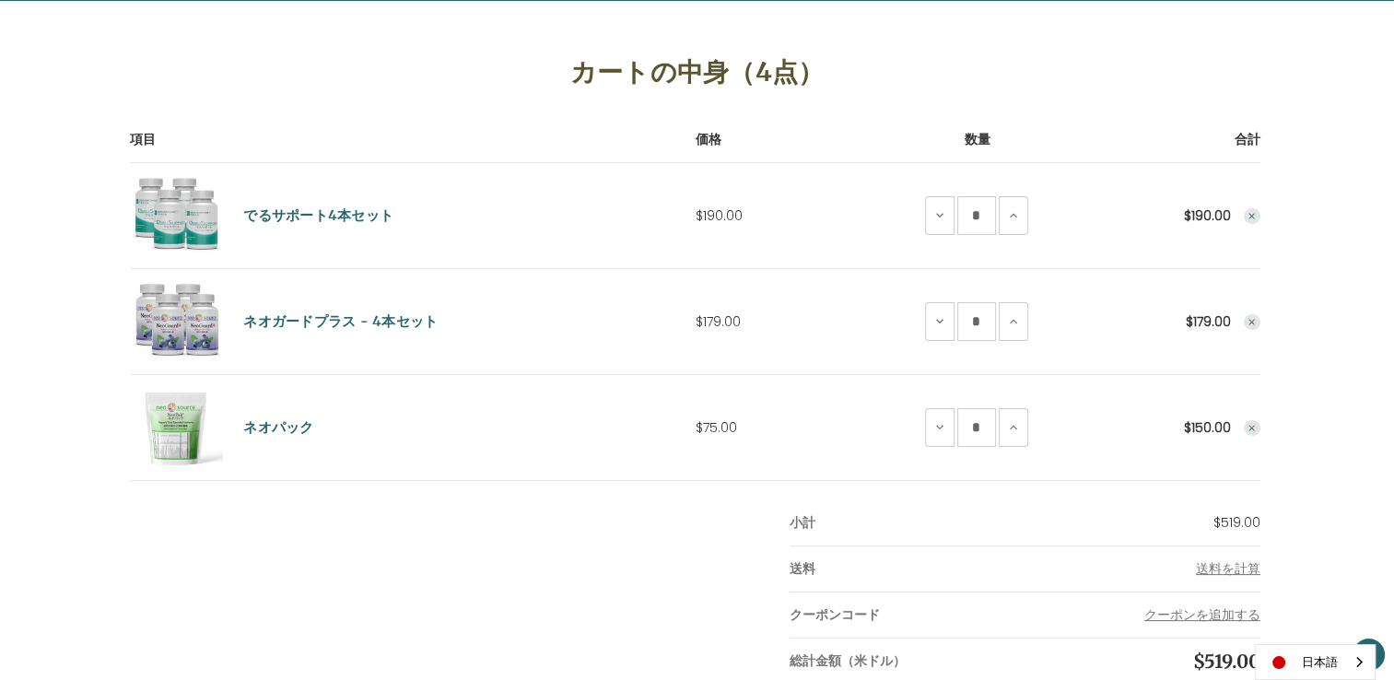
scroll to position [238, 0]
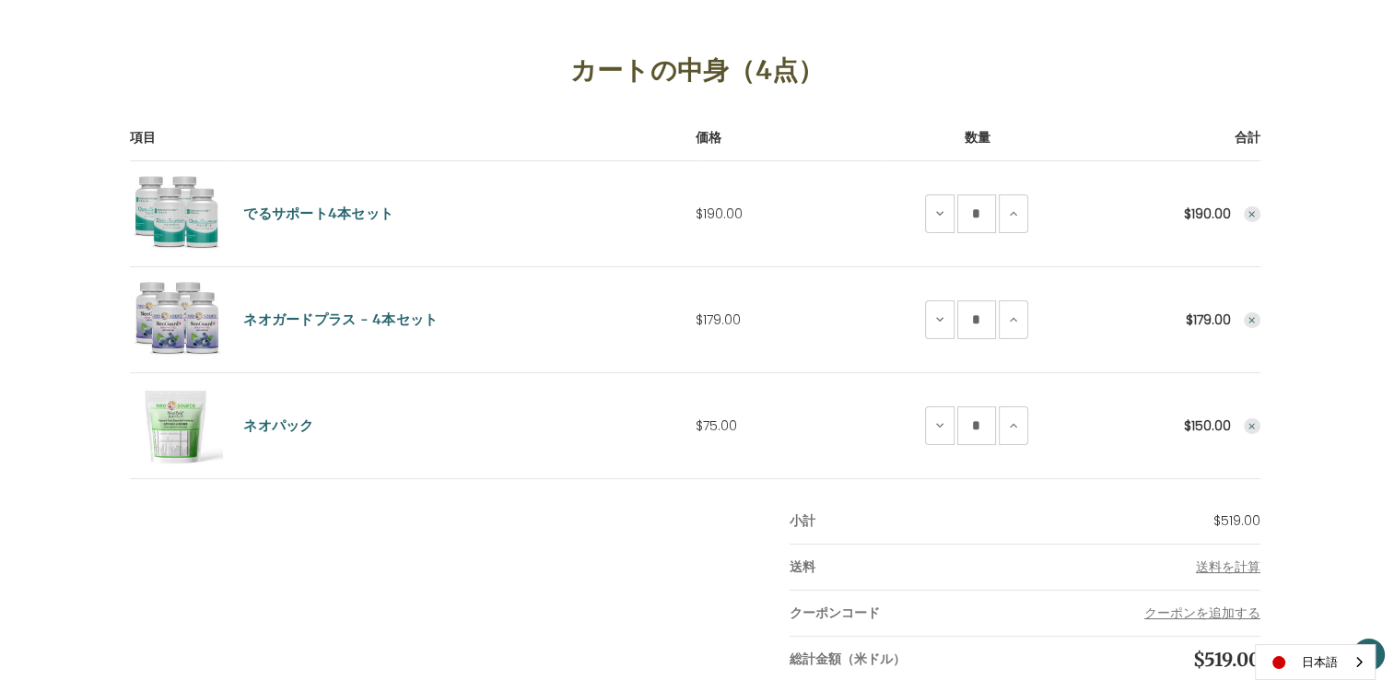
click at [1249, 214] on icon "Remove DeruSupport 4-Save Set from cart" at bounding box center [1252, 214] width 11 height 11
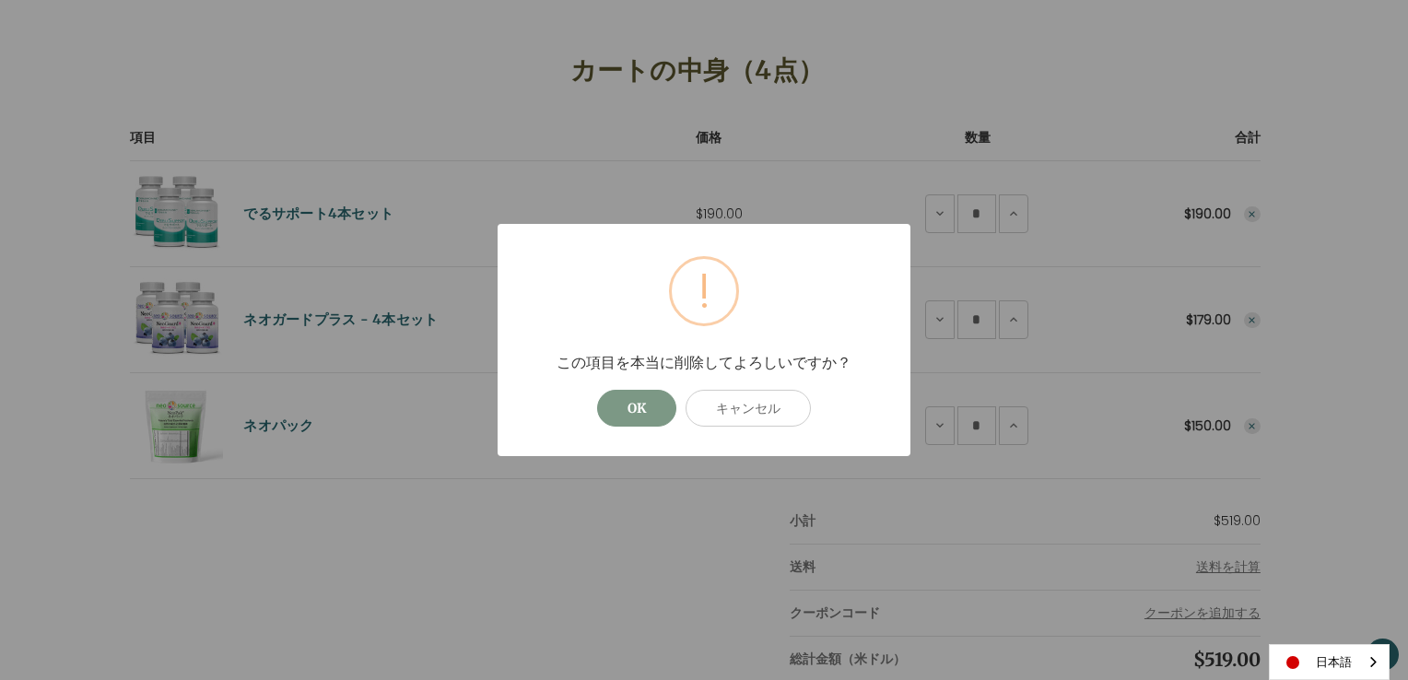
click at [637, 416] on button "OK" at bounding box center [636, 408] width 79 height 37
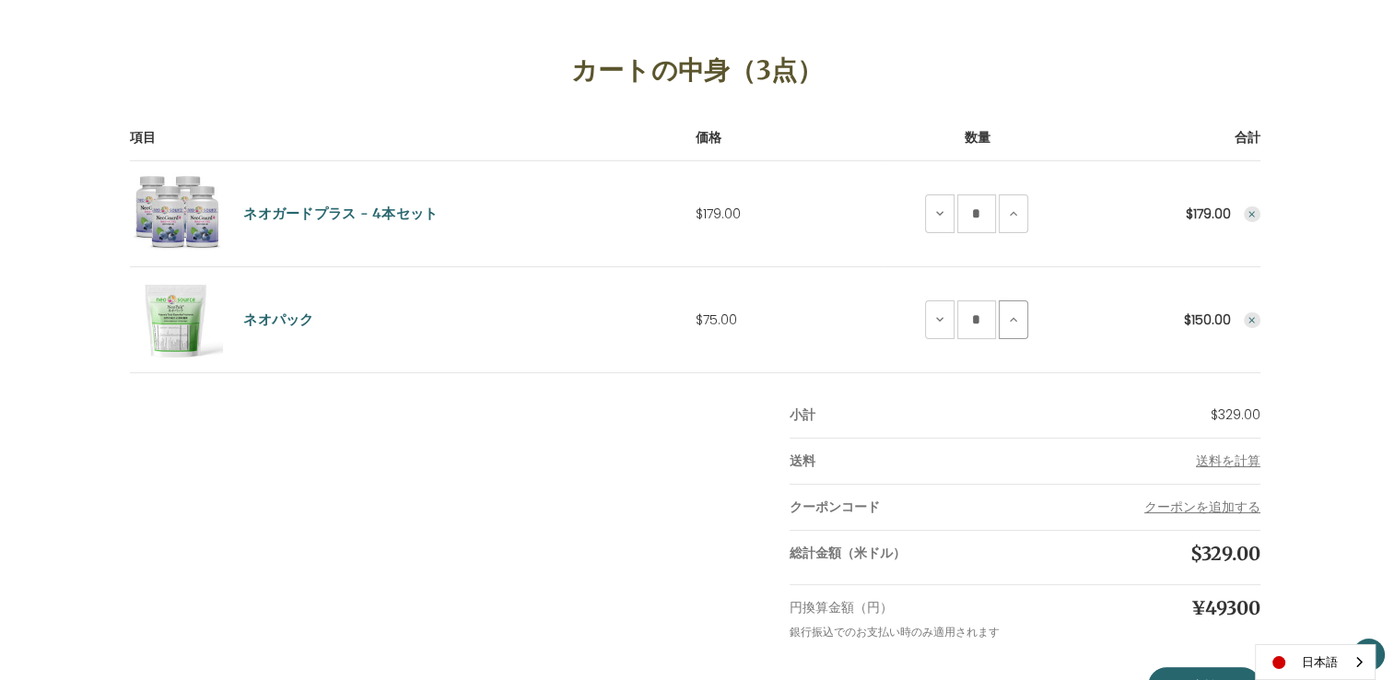
click at [1014, 316] on icon at bounding box center [1013, 319] width 15 height 15
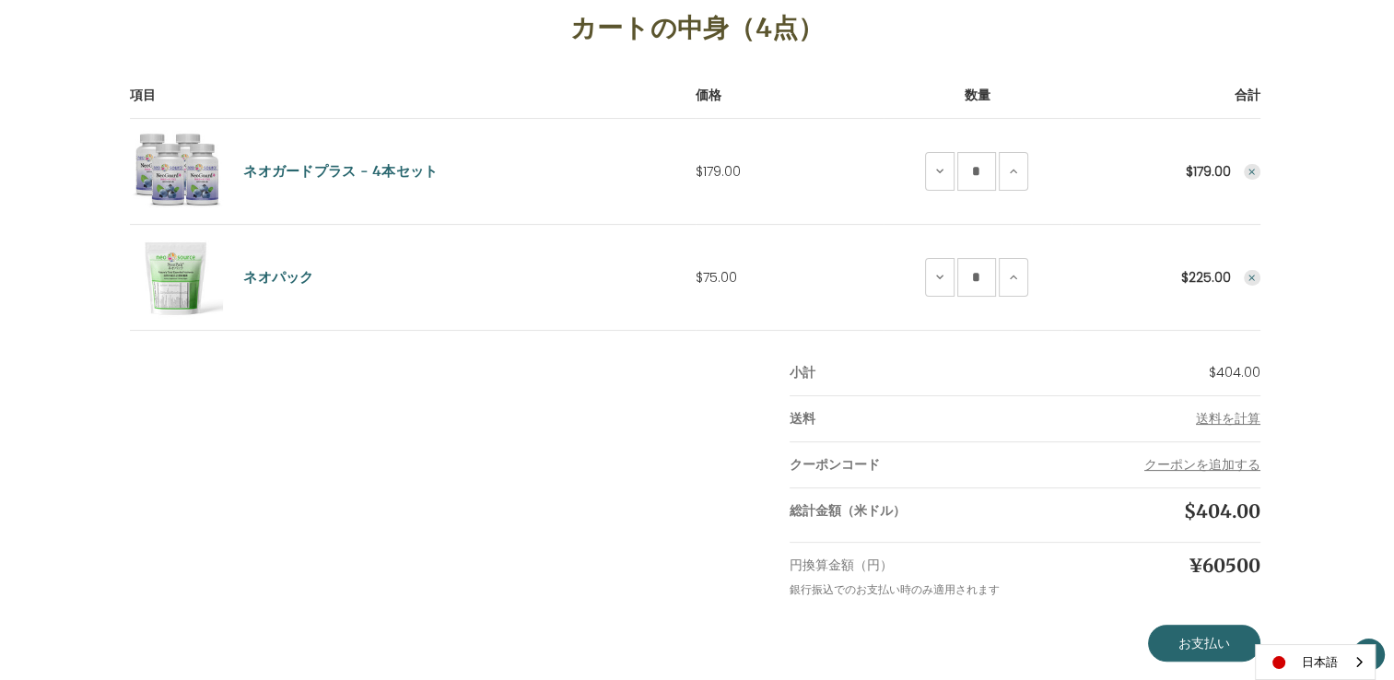
scroll to position [279, 0]
click at [1249, 279] on use "Remove NeoPak from cart" at bounding box center [1252, 279] width 6 height 6
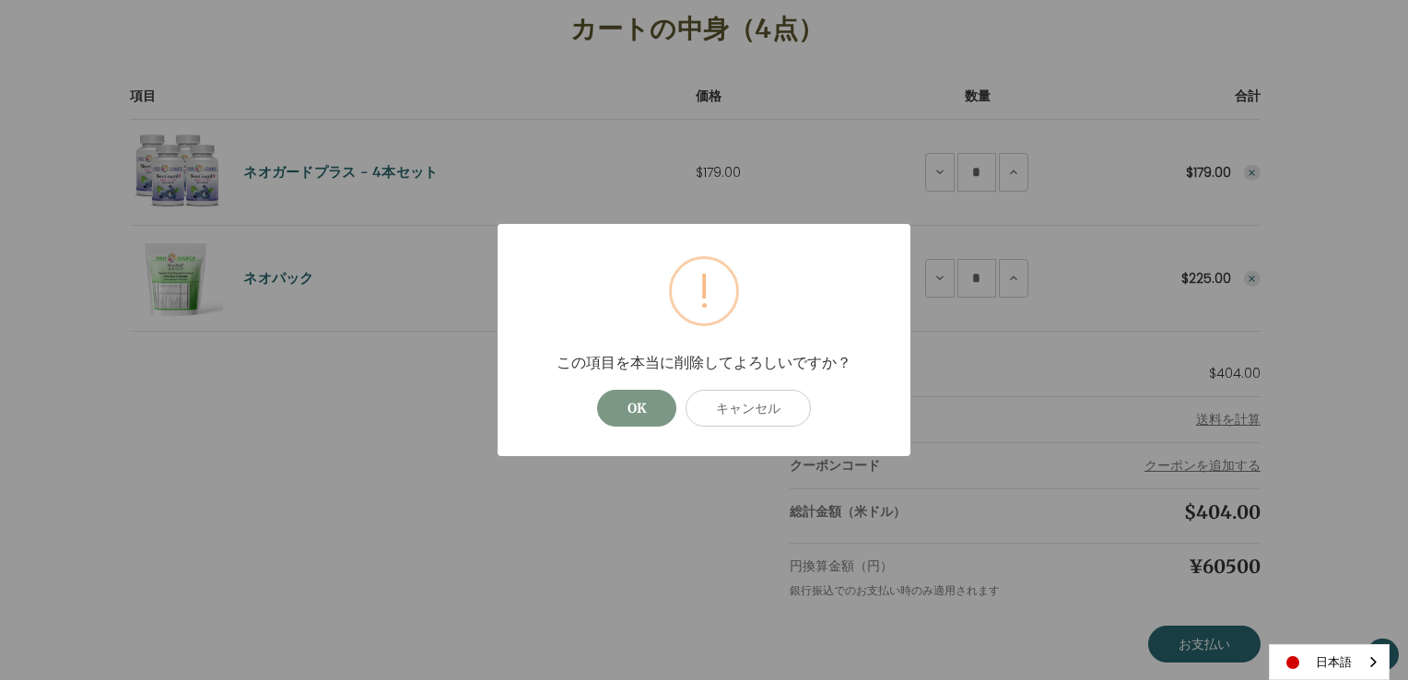
click at [650, 407] on button "OK" at bounding box center [636, 408] width 79 height 37
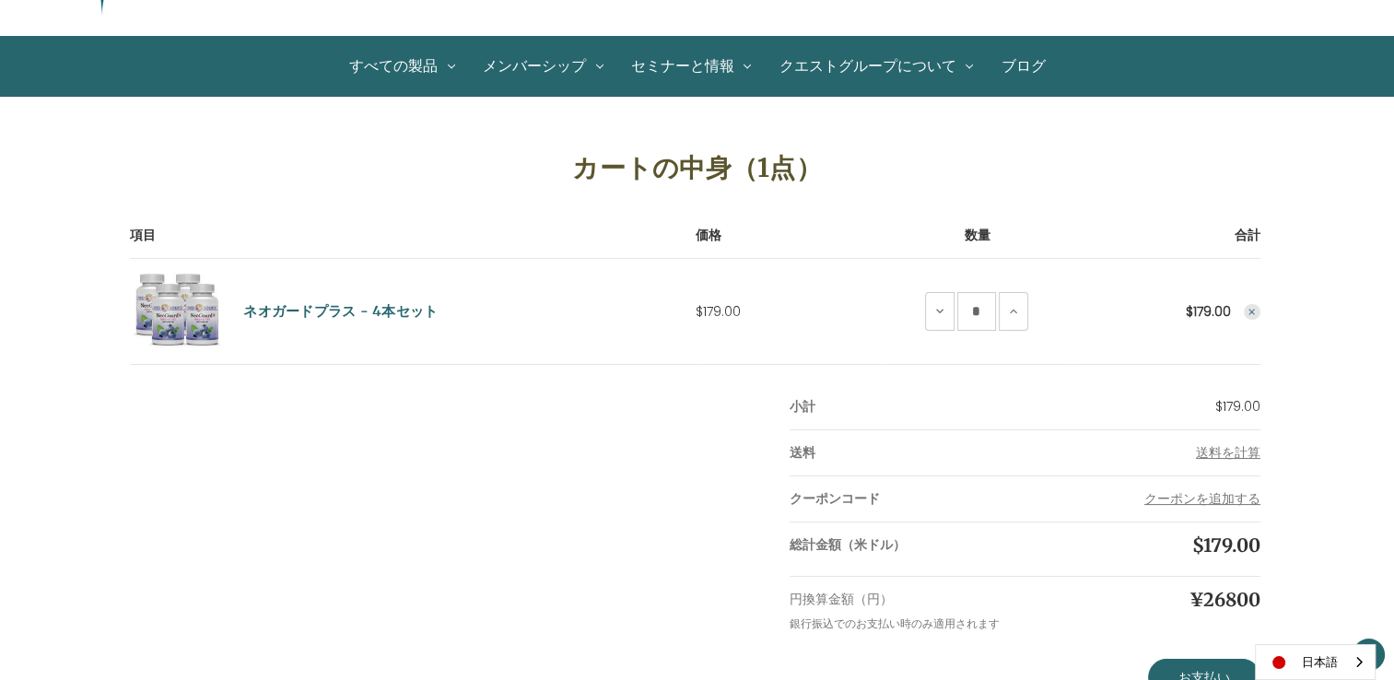
scroll to position [139, 0]
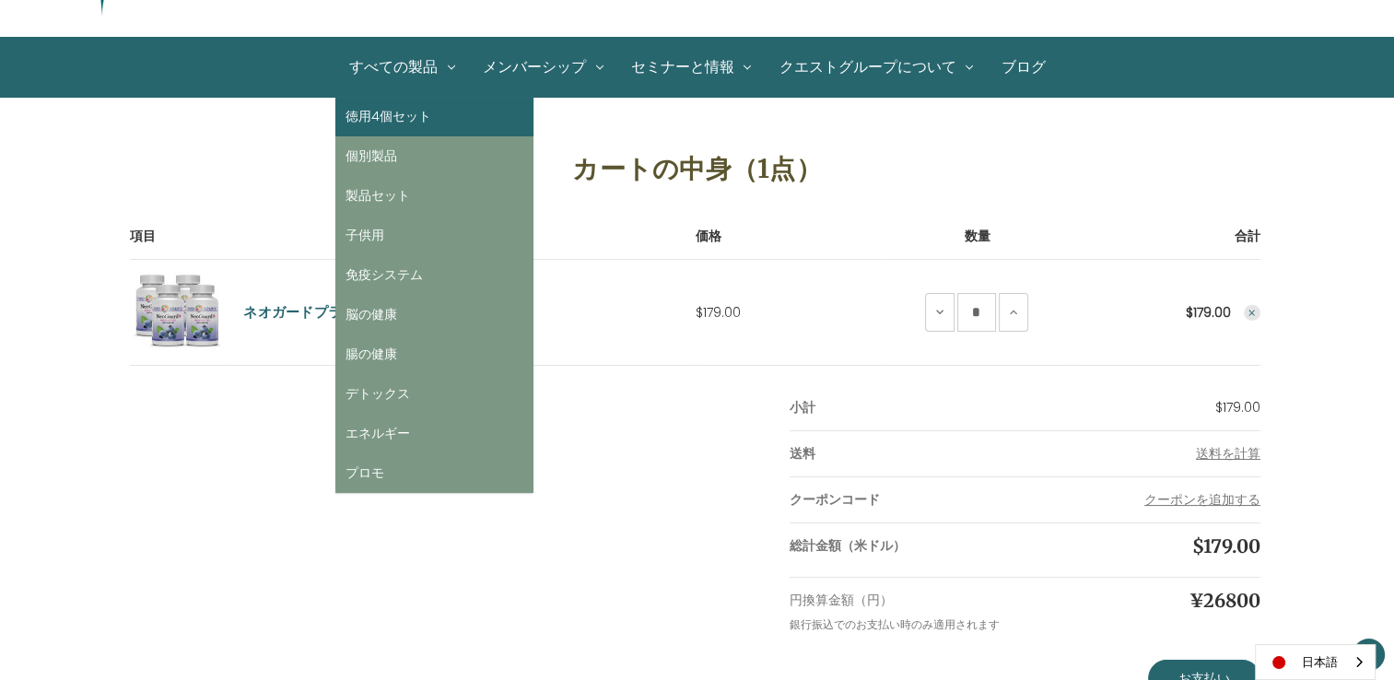
click at [390, 118] on link "徳用4個セット" at bounding box center [434, 117] width 198 height 40
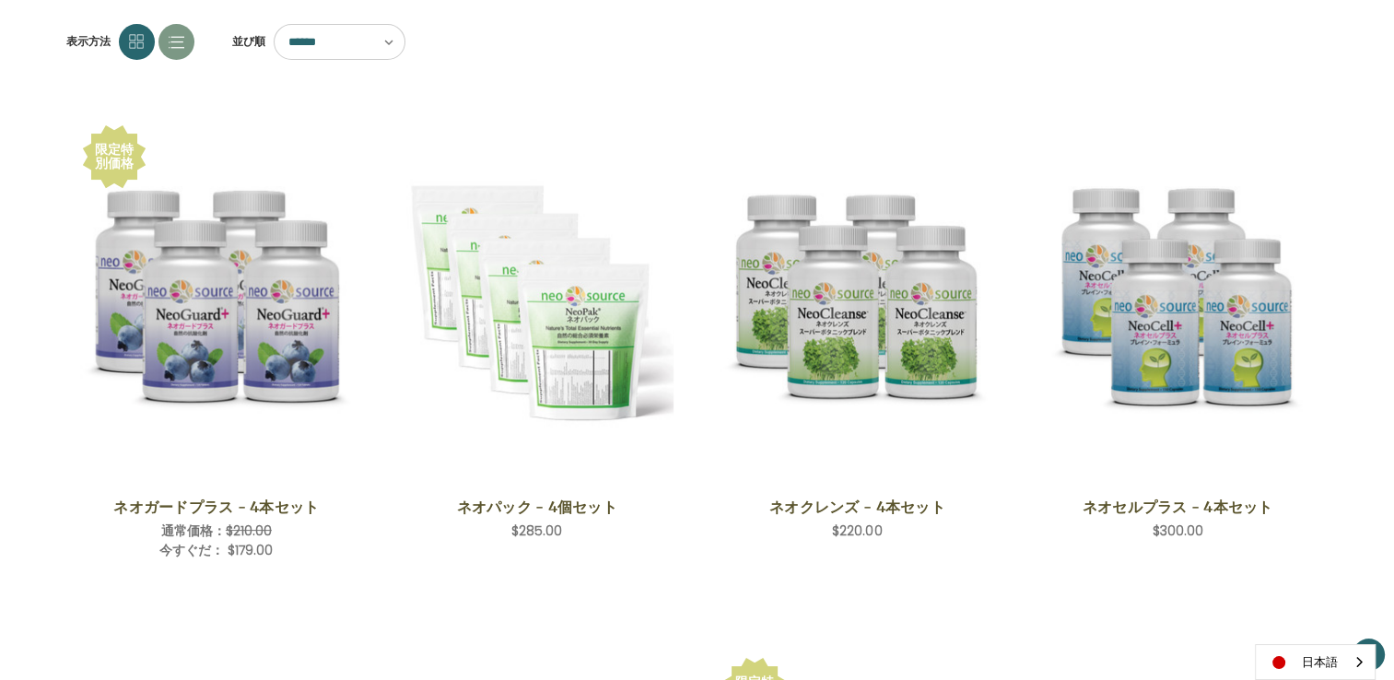
scroll to position [265, 0]
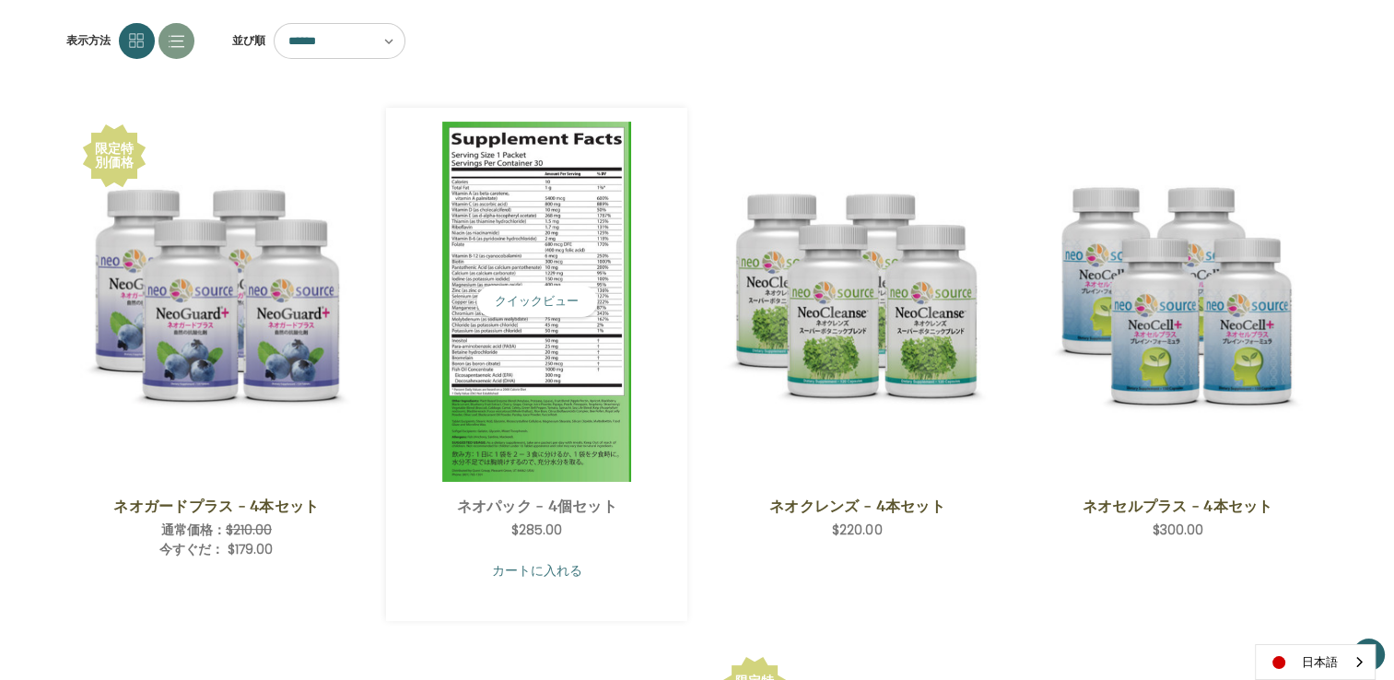
click at [533, 569] on link "カートに入れる" at bounding box center [537, 570] width 274 height 35
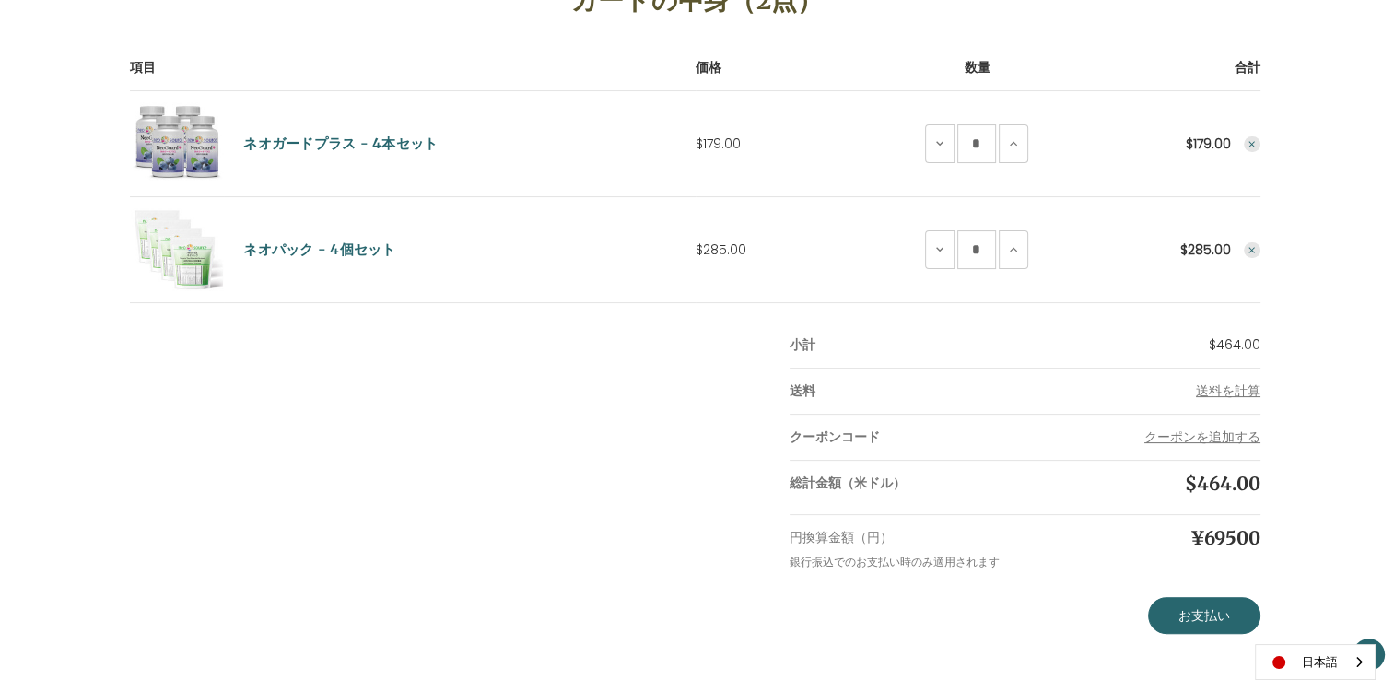
scroll to position [310, 0]
click at [1212, 389] on span "送料を計算" at bounding box center [1228, 389] width 65 height 18
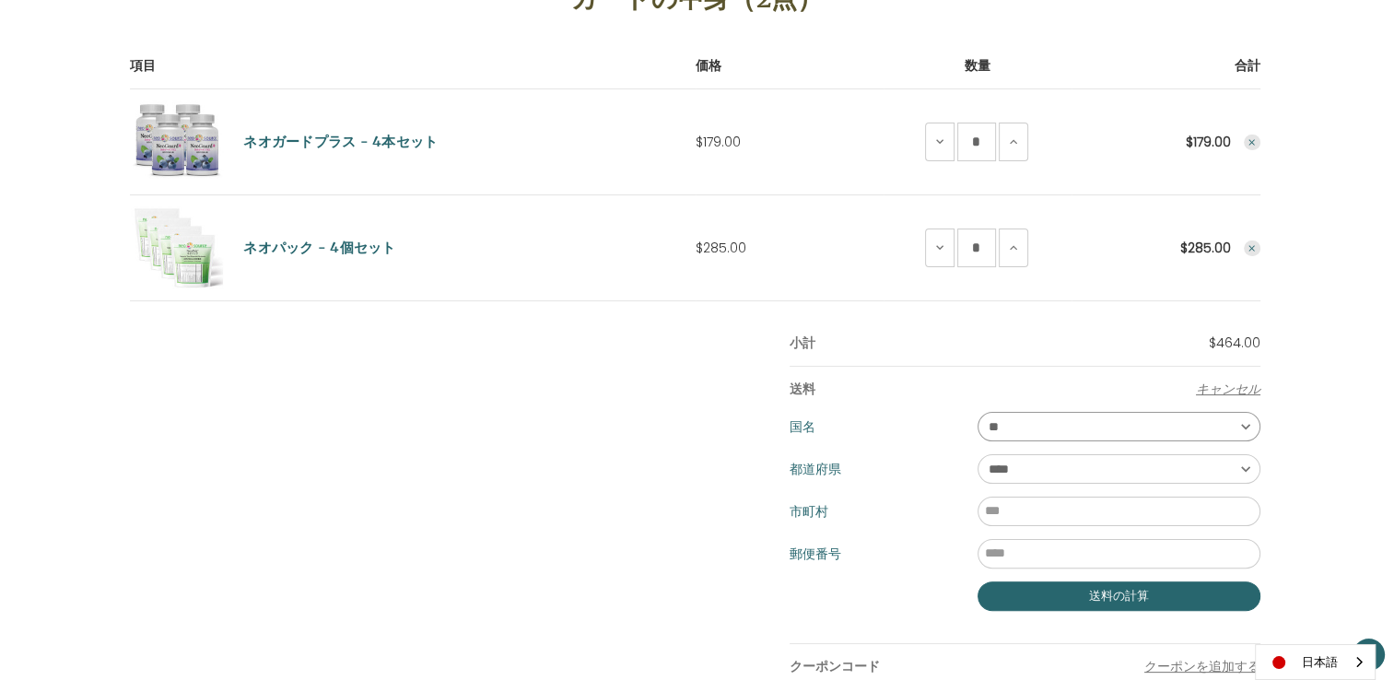
click at [1241, 429] on select "** ** **" at bounding box center [1119, 426] width 283 height 29
click at [1241, 467] on select "**** ** ** ** ** ** ** ** ** ** *** ** *** ** ** ** ** ** *** **** ** ** ** ***…" at bounding box center [1119, 468] width 283 height 29
select select "***"
click at [978, 454] on select "**** ** ** ** ** ** ** ** ** ** *** ** *** ** ** ** ** ** *** **** ** ** ** ***…" at bounding box center [1119, 468] width 283 height 29
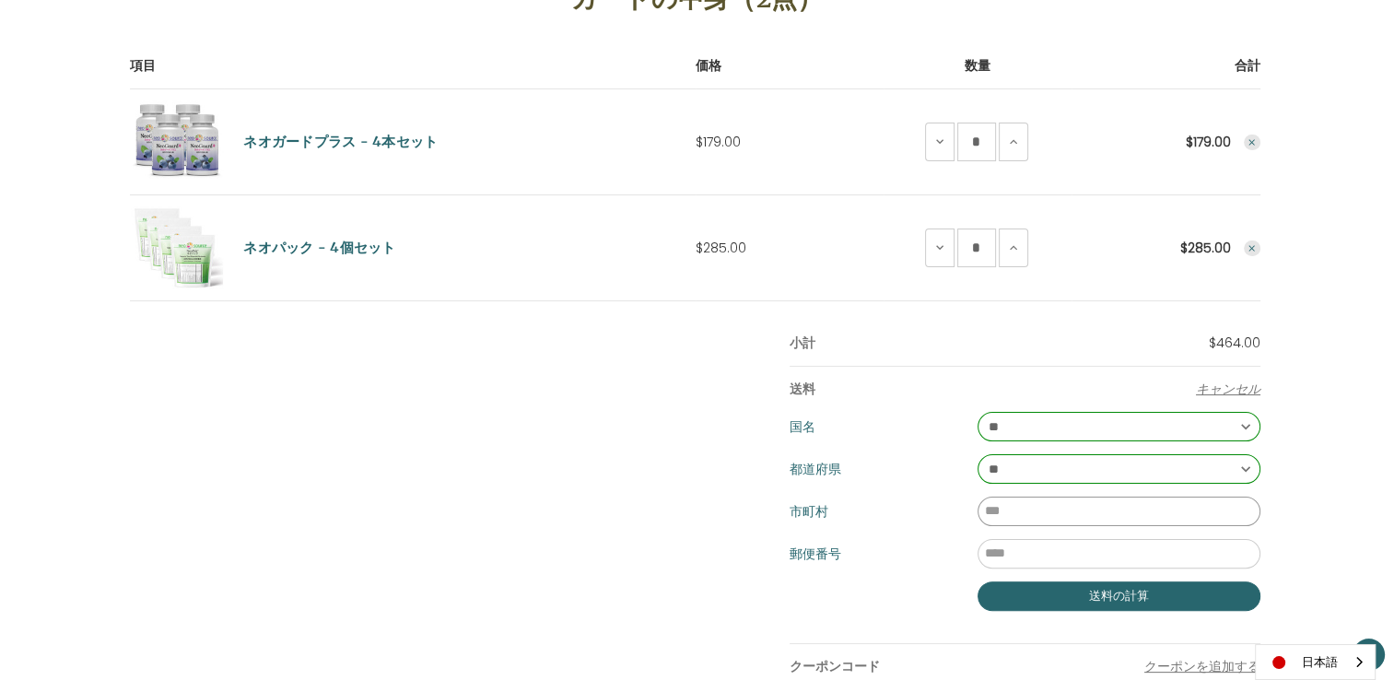
click at [1182, 507] on input "市町村" at bounding box center [1119, 511] width 283 height 29
type input "*"
type input "***"
click at [1150, 553] on input "郵便番号" at bounding box center [1119, 553] width 283 height 29
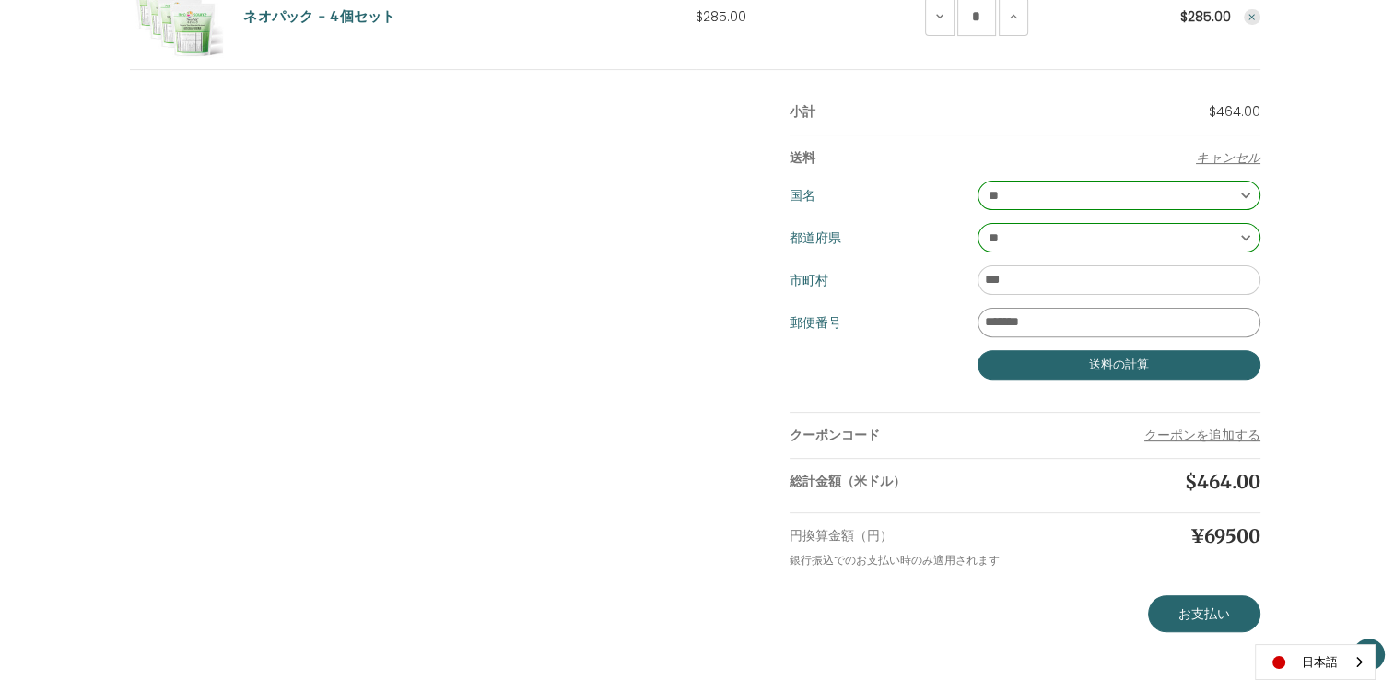
scroll to position [542, 0]
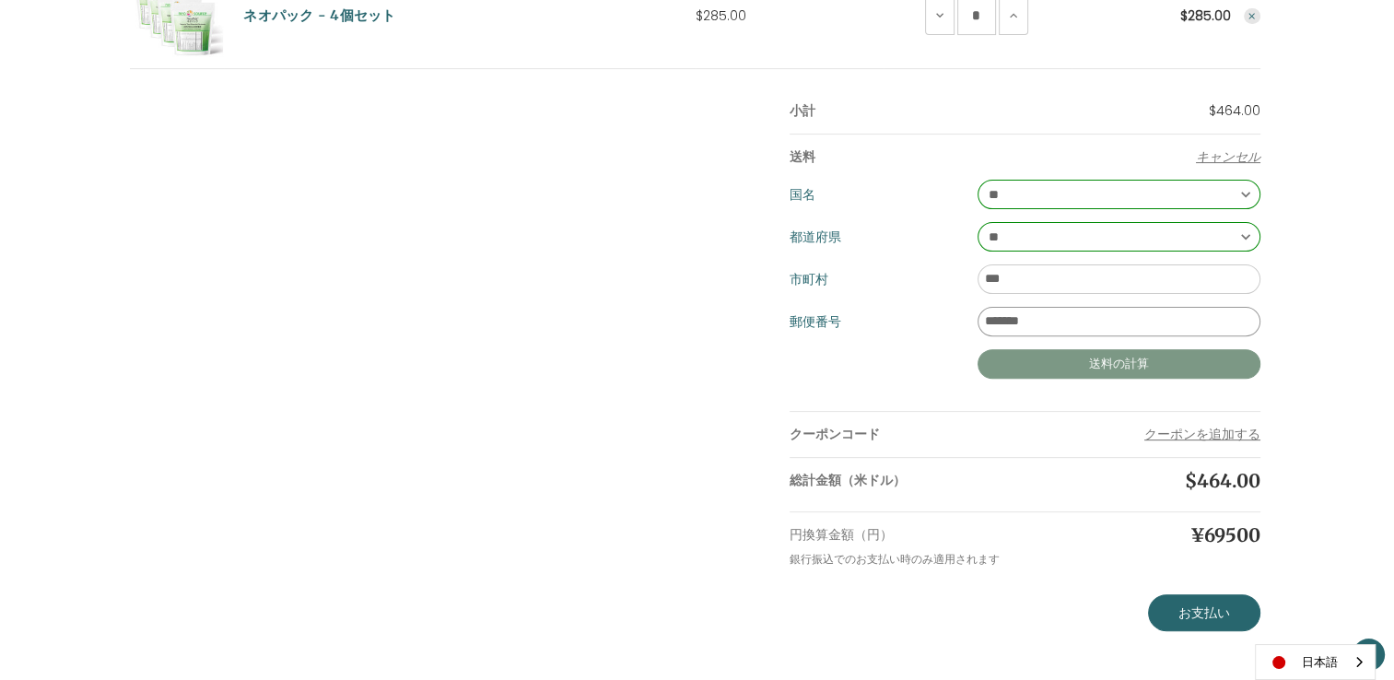
type input "*******"
click at [1119, 361] on button "送料の計算" at bounding box center [1119, 363] width 283 height 29
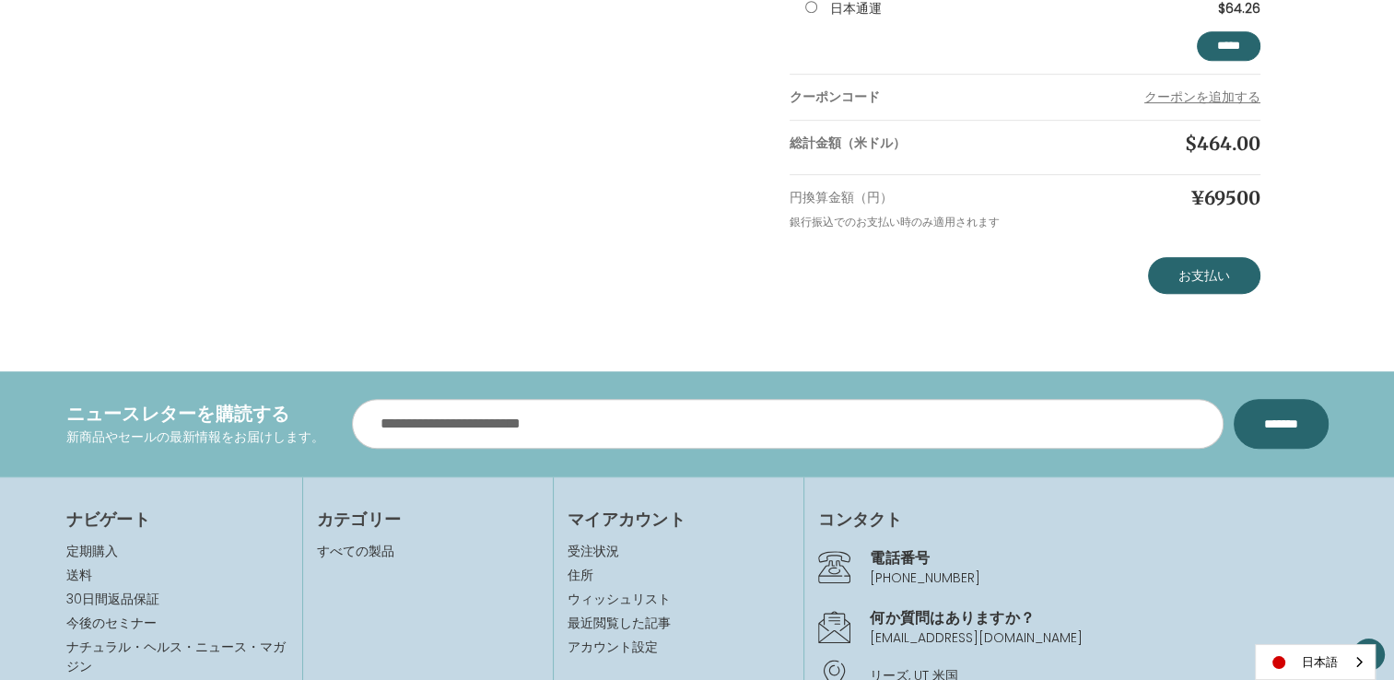
scroll to position [955, 0]
click at [1187, 278] on link "お支払い" at bounding box center [1204, 274] width 112 height 37
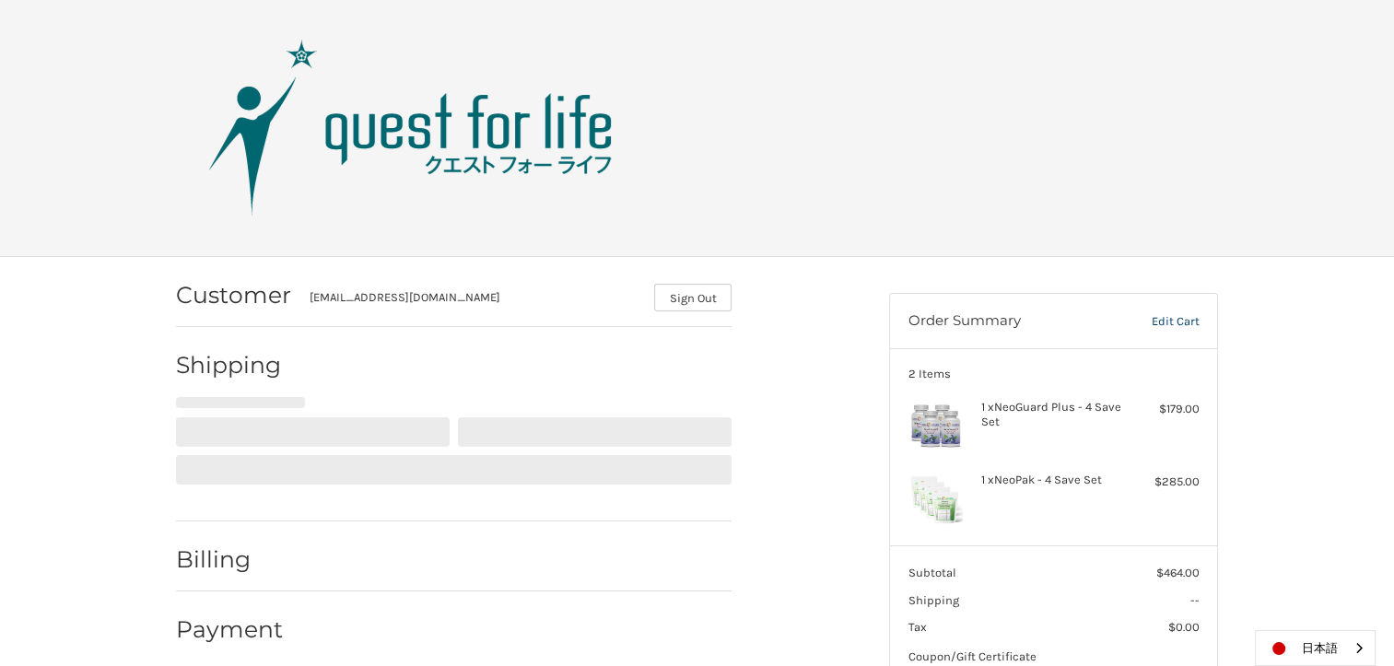
select select "**"
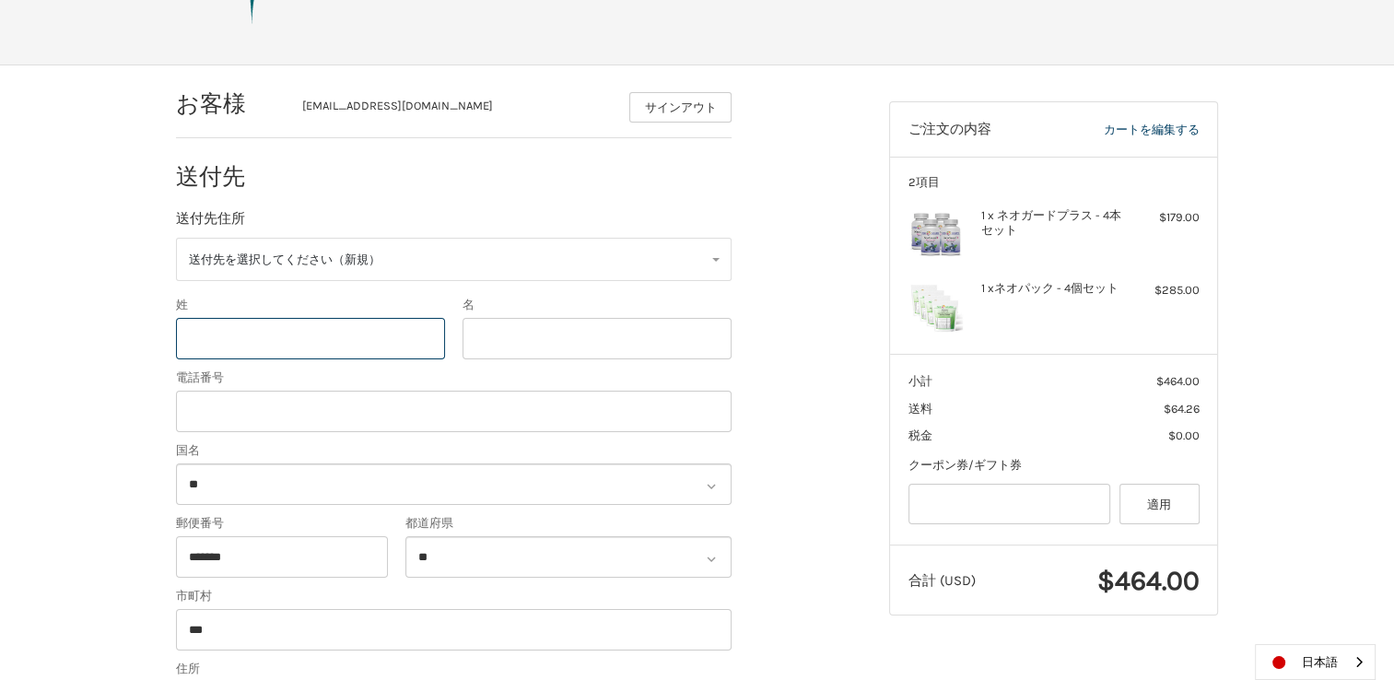
scroll to position [273, 0]
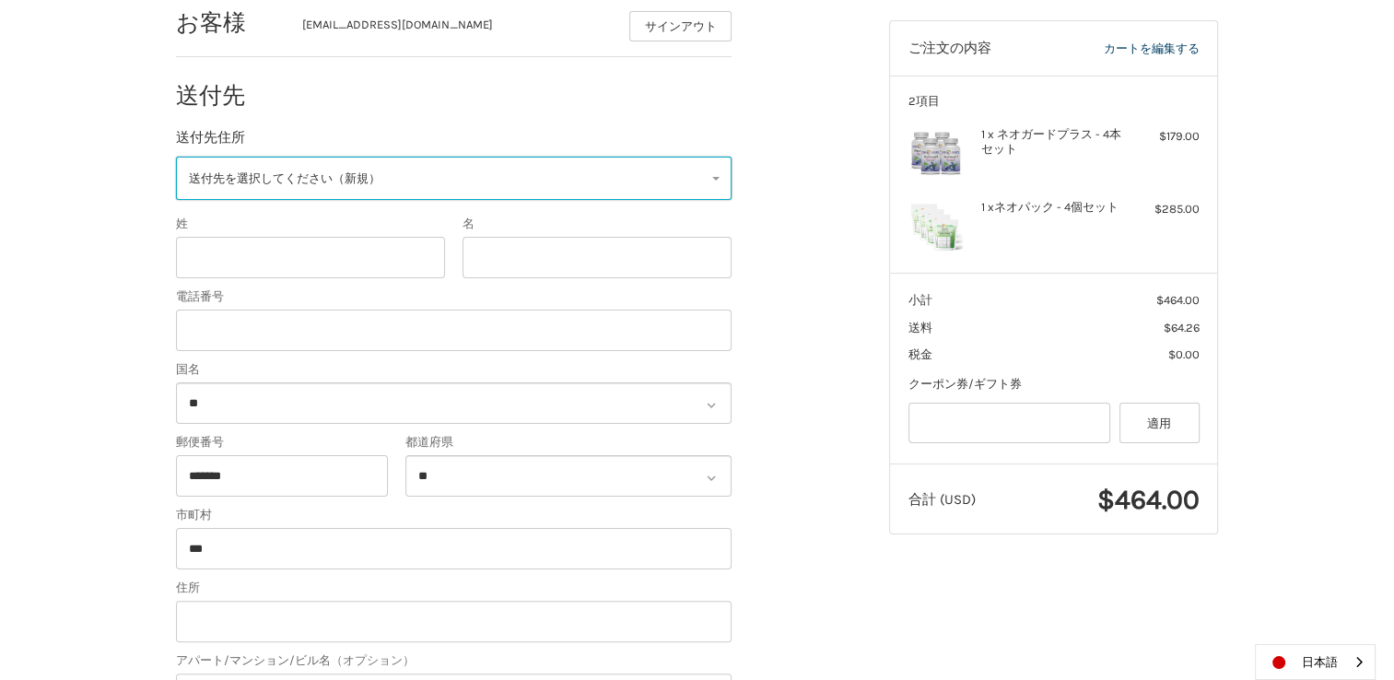
click at [711, 179] on link "送付先を選択してください（新規）" at bounding box center [454, 178] width 556 height 43
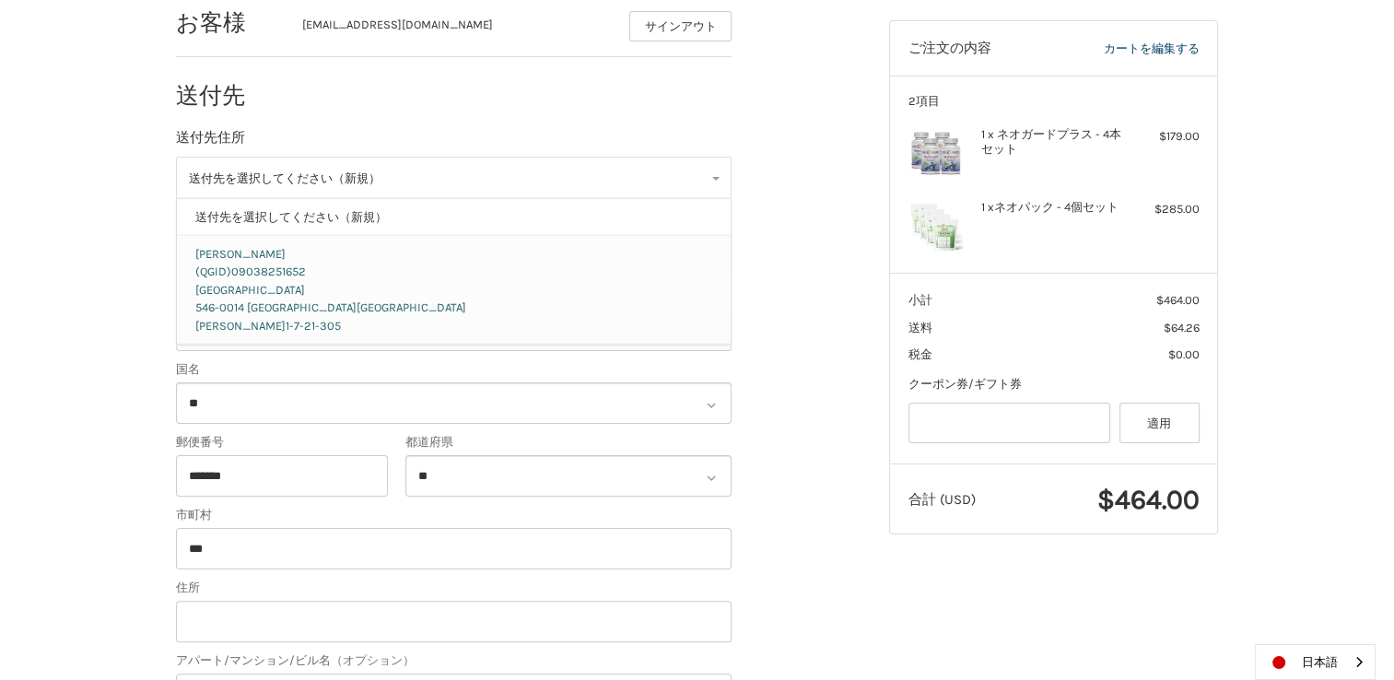
click at [638, 281] on p "Japan 546-0014 Ōsaka 大阪市東住吉区 鷹合1-7-21-305" at bounding box center [454, 307] width 518 height 54
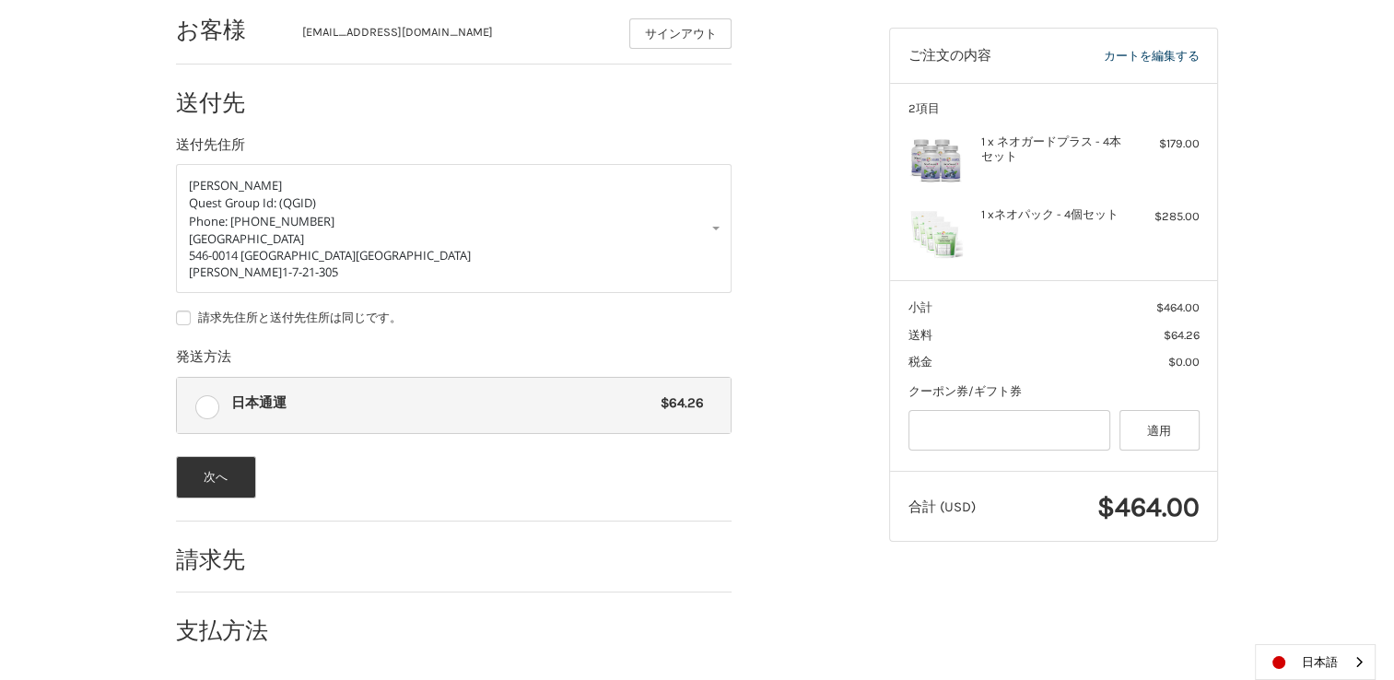
scroll to position [265, 0]
click at [207, 477] on button "次へ" at bounding box center [216, 477] width 80 height 42
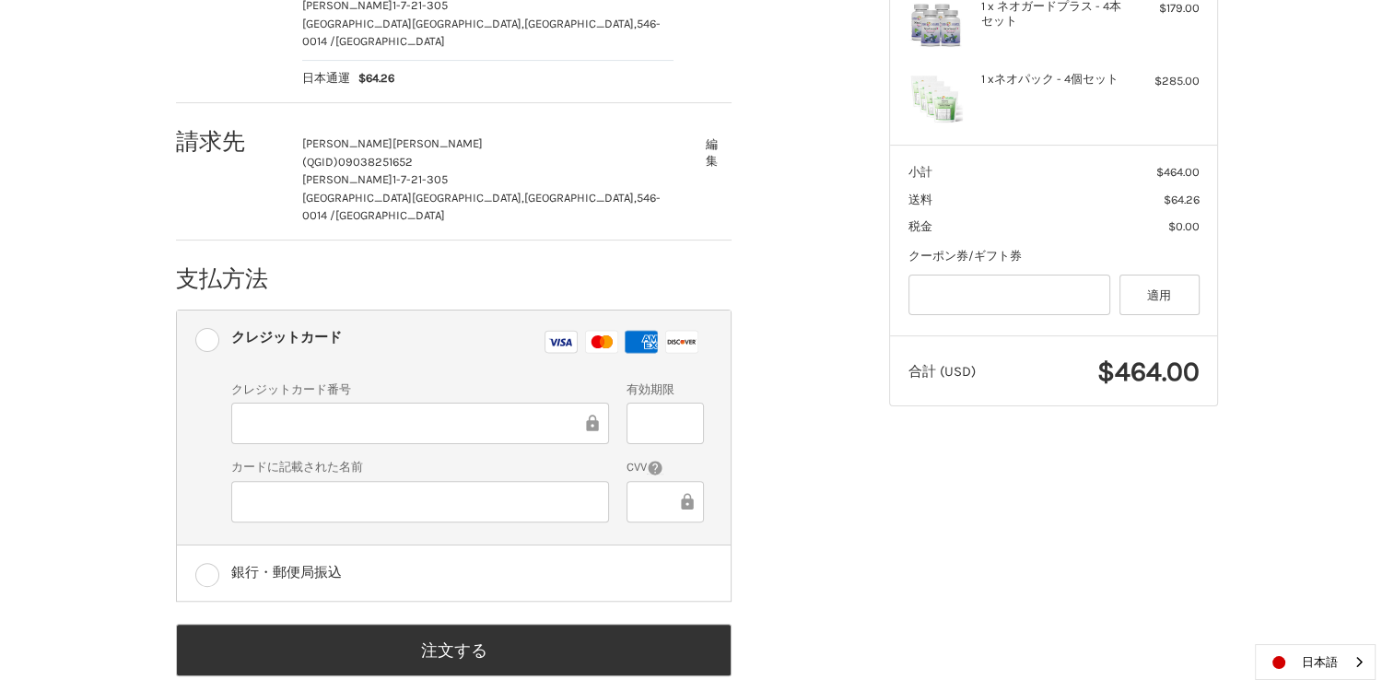
scroll to position [402, 0]
click at [789, 481] on ol "お客様 lavandula1216yk@gmail.com サインアウト 送付先 カヨ子 山元 (QGID) 09038251652 鷹合1-7-21-305…" at bounding box center [490, 265] width 628 height 820
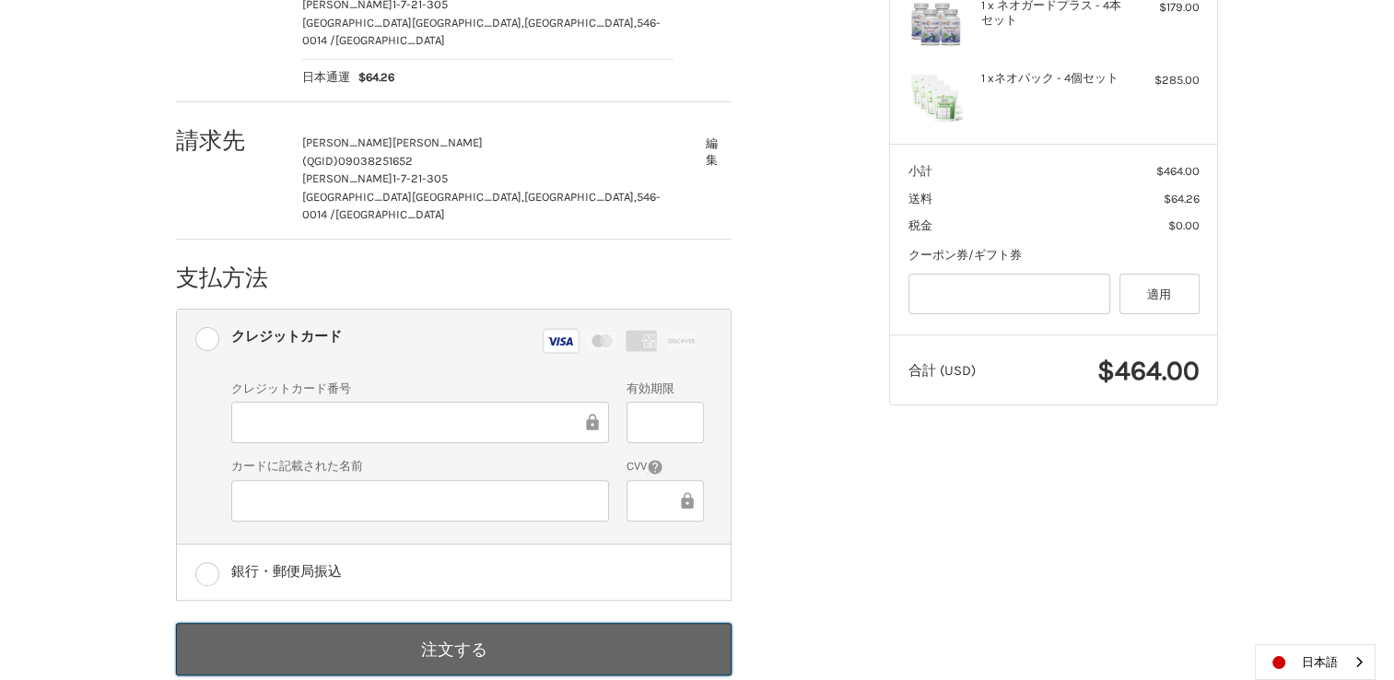
click at [567, 625] on button "注文する" at bounding box center [454, 649] width 556 height 53
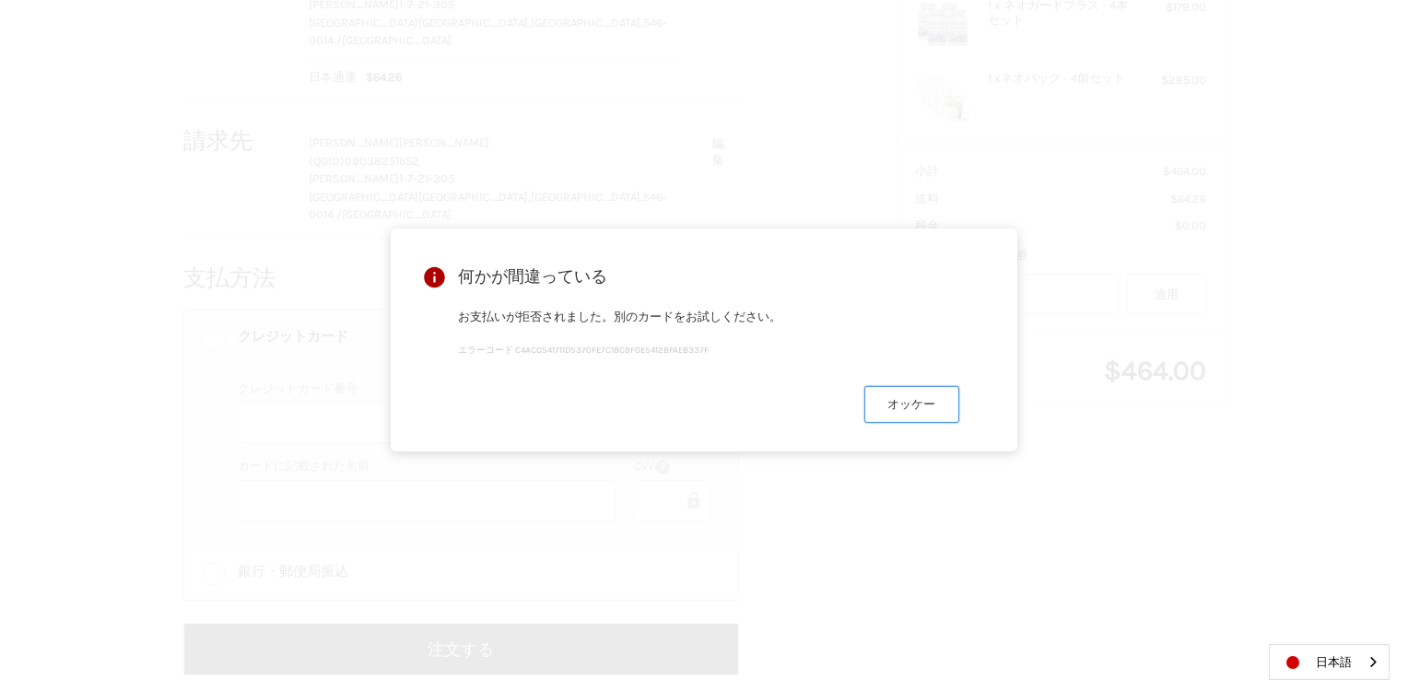
click at [910, 409] on button "オッケー" at bounding box center [911, 404] width 95 height 36
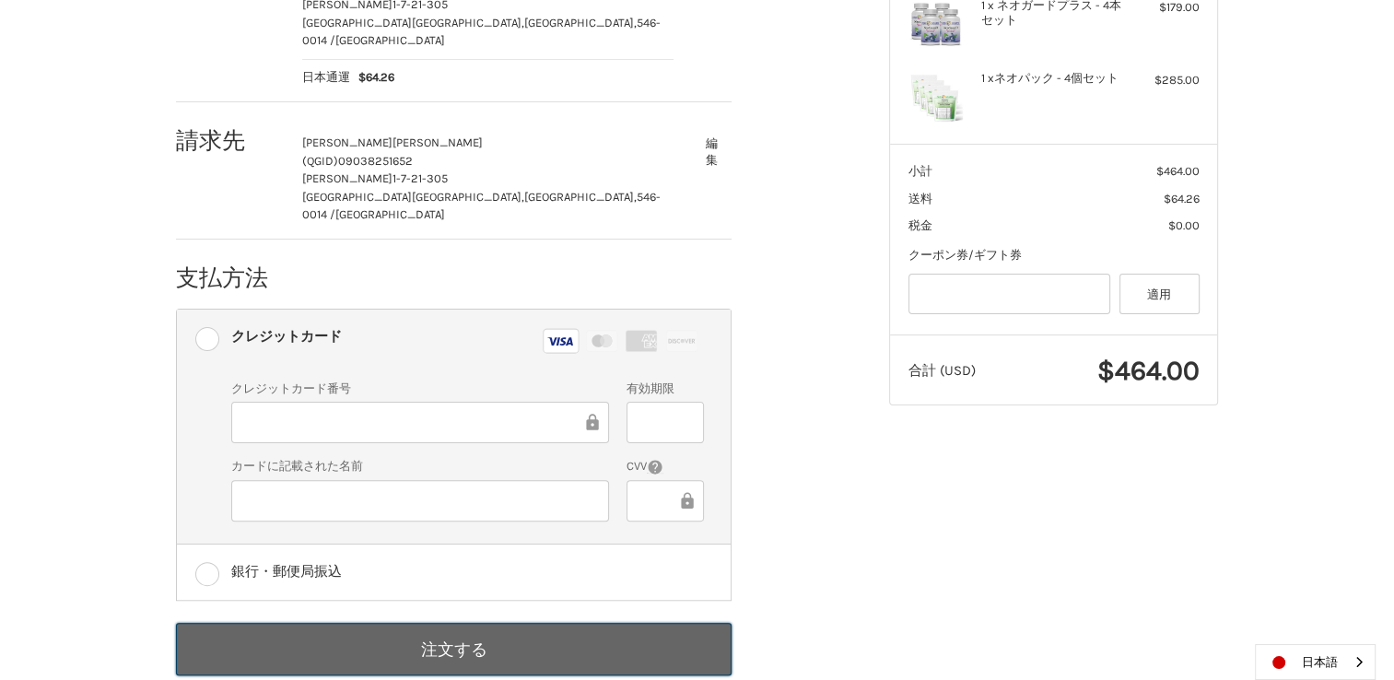
click at [457, 623] on button "注文する" at bounding box center [454, 649] width 556 height 53
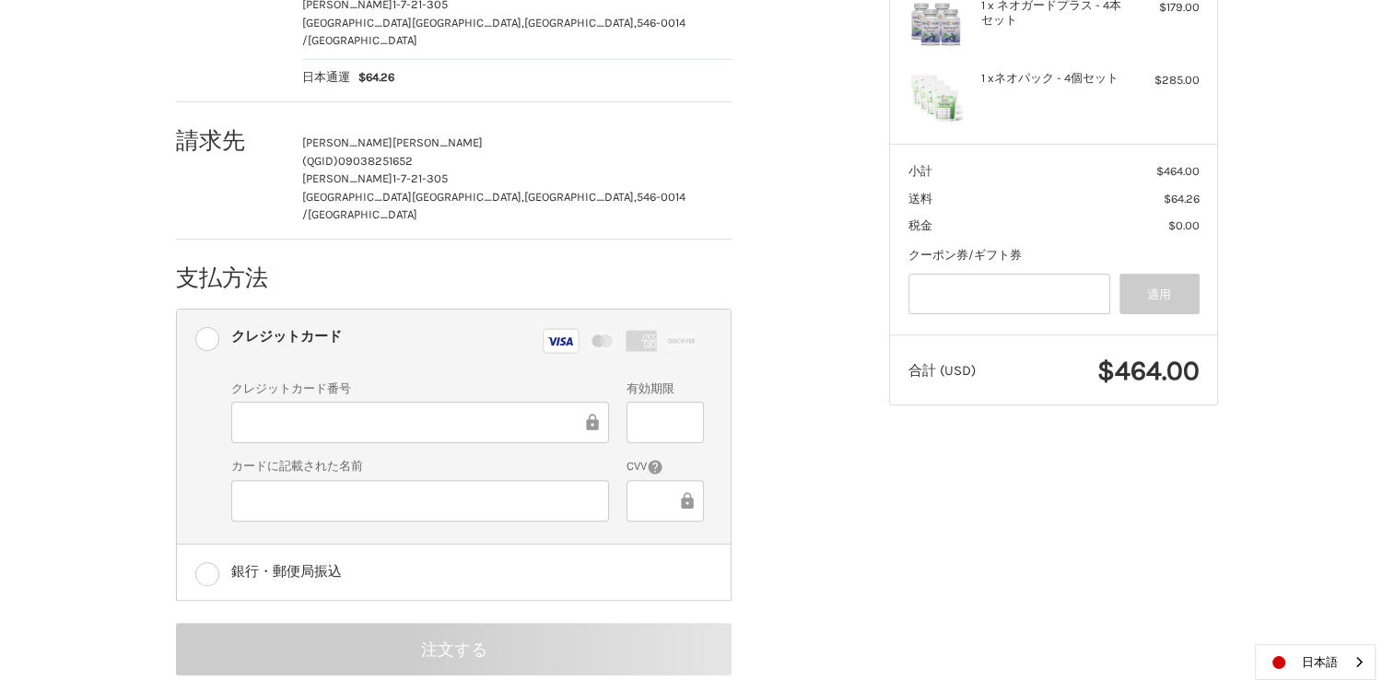
scroll to position [89, 0]
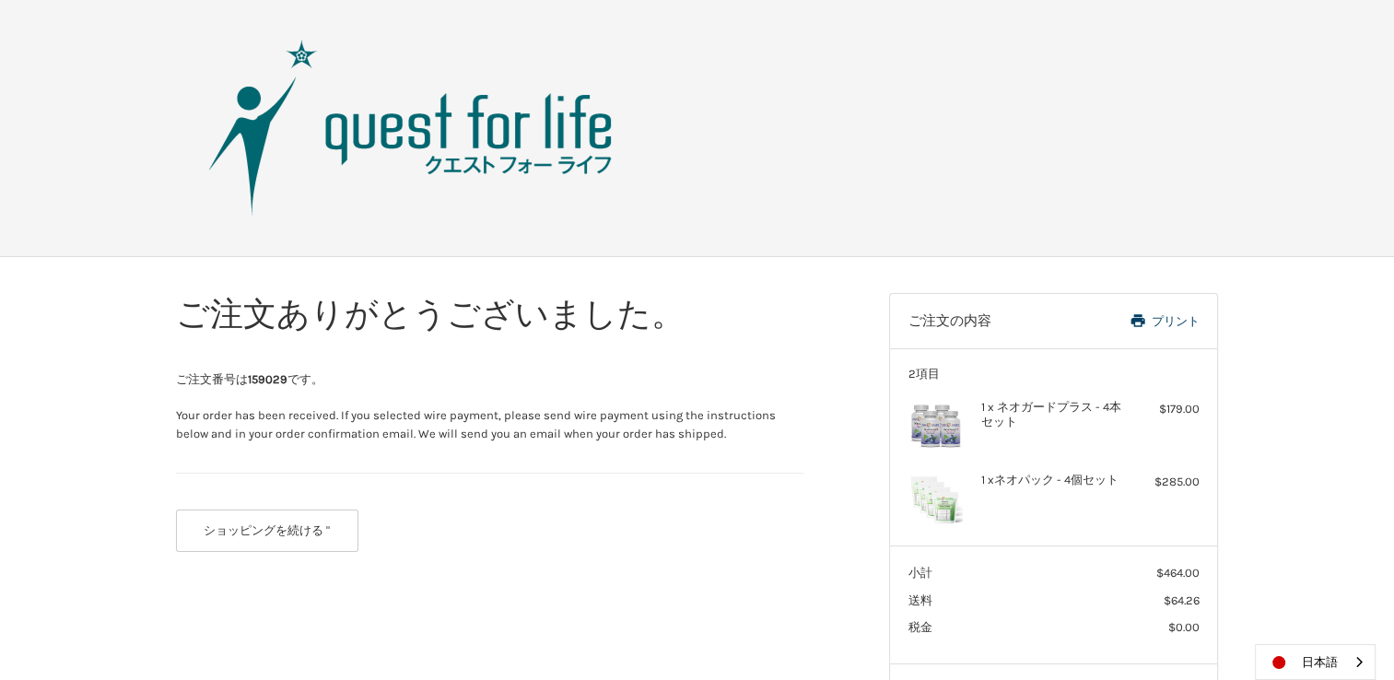
scroll to position [159, 0]
